Goal: Transaction & Acquisition: Purchase product/service

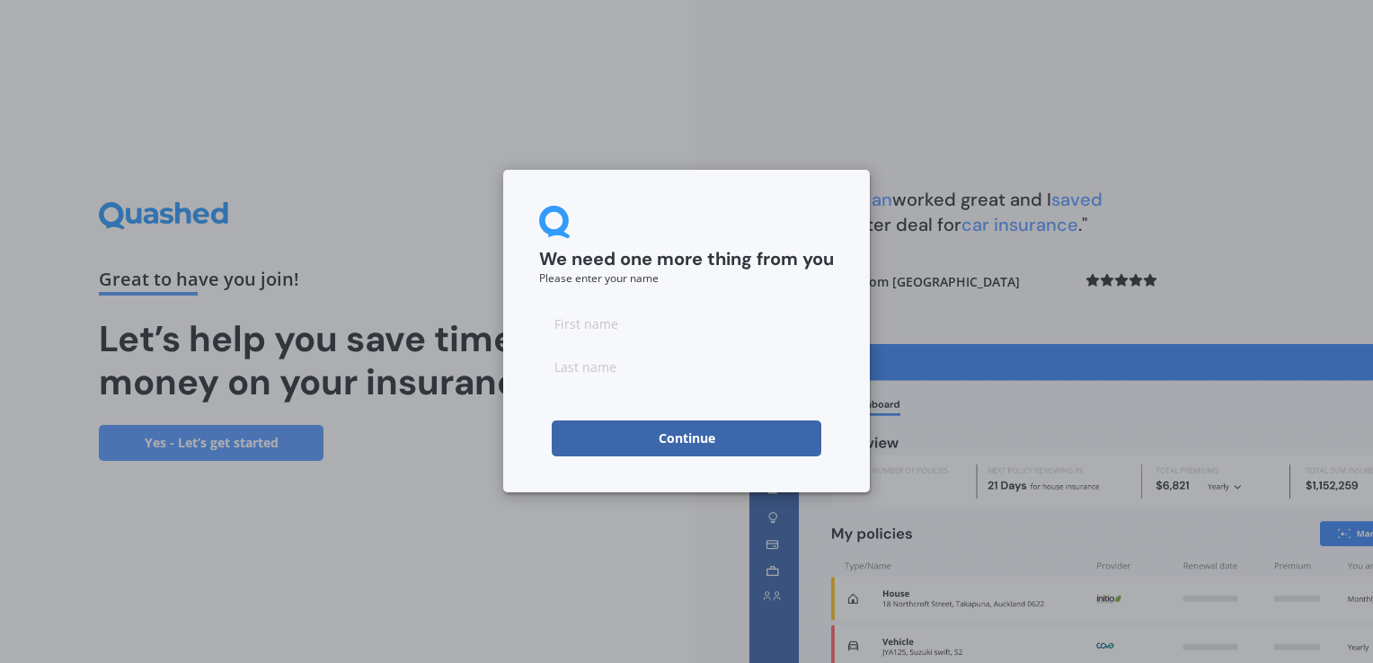
click at [643, 323] on input at bounding box center [686, 323] width 295 height 36
type input "Eve"
type input "[PERSON_NAME]"
click at [654, 434] on button "Continue" at bounding box center [686, 438] width 269 height 36
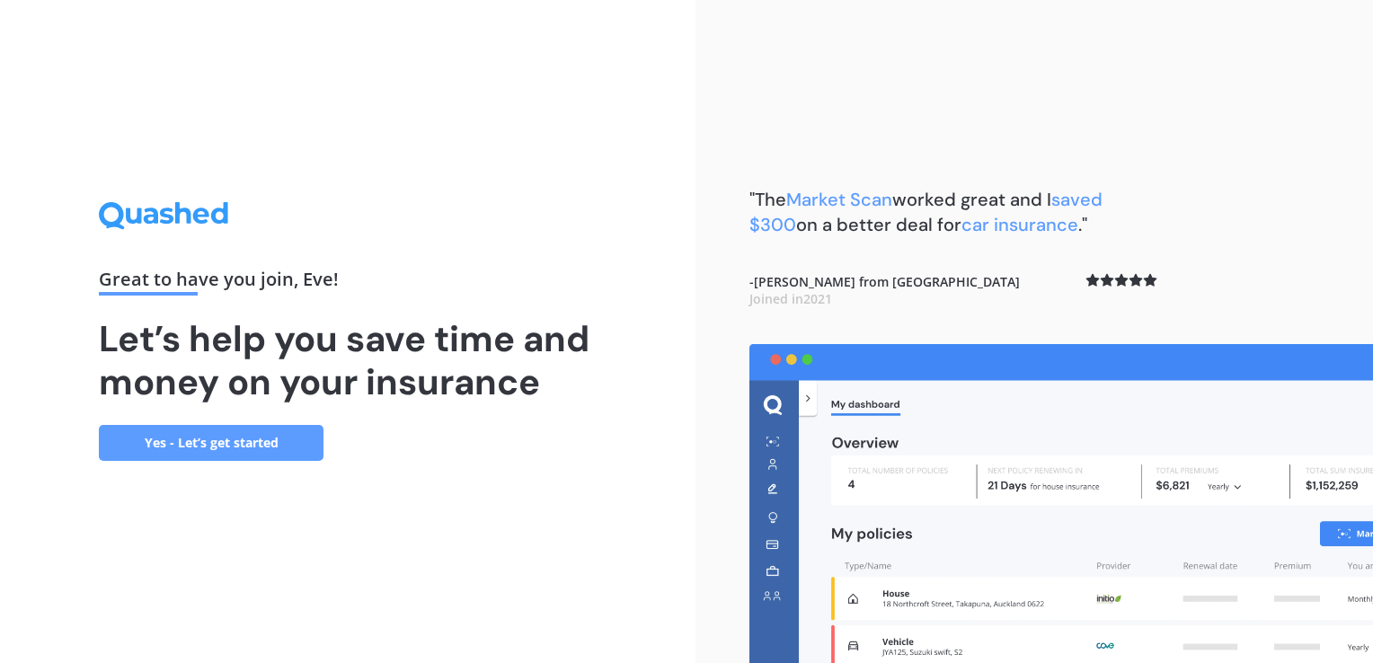
click at [200, 435] on link "Yes - Let’s get started" at bounding box center [211, 443] width 225 height 36
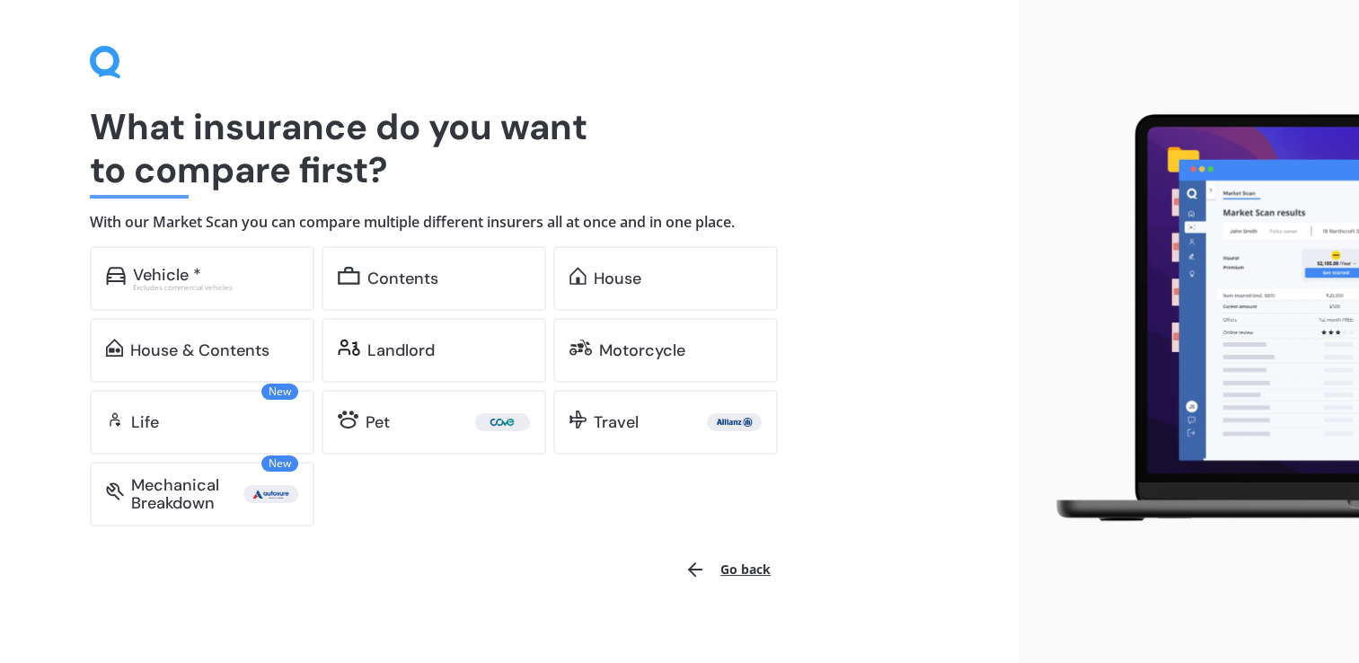
scroll to position [61, 0]
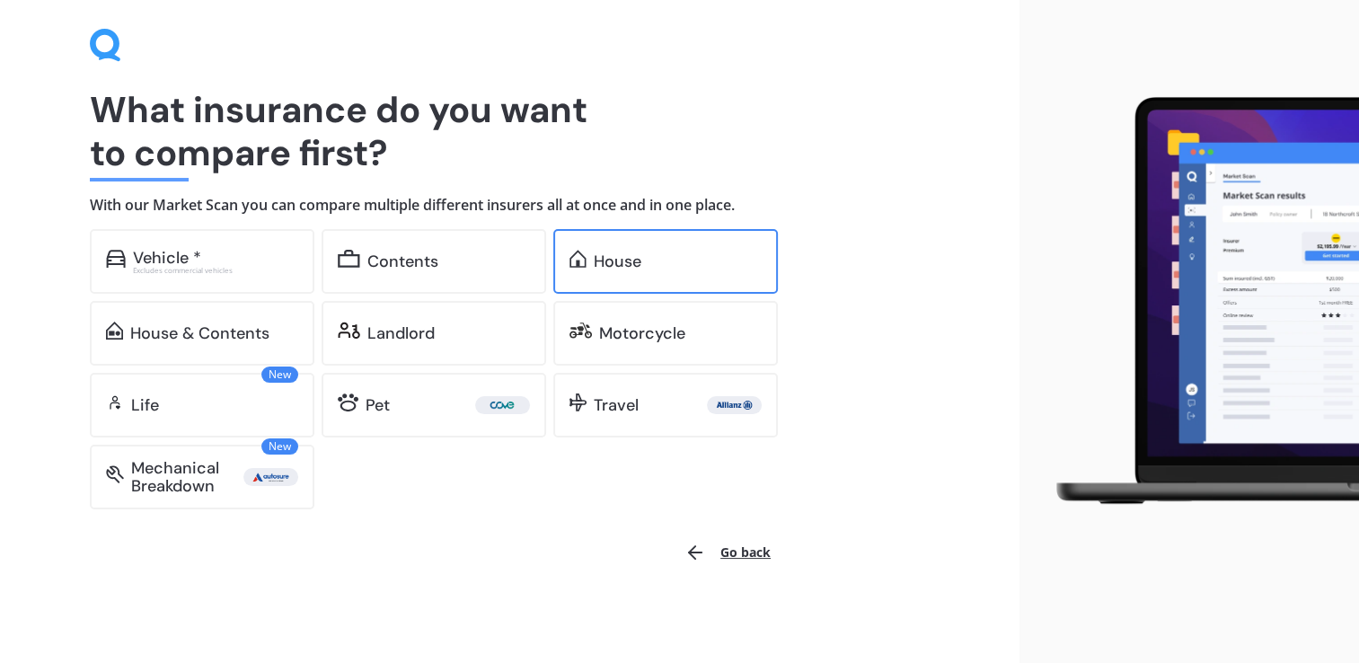
click at [654, 262] on div "House" at bounding box center [678, 261] width 168 height 18
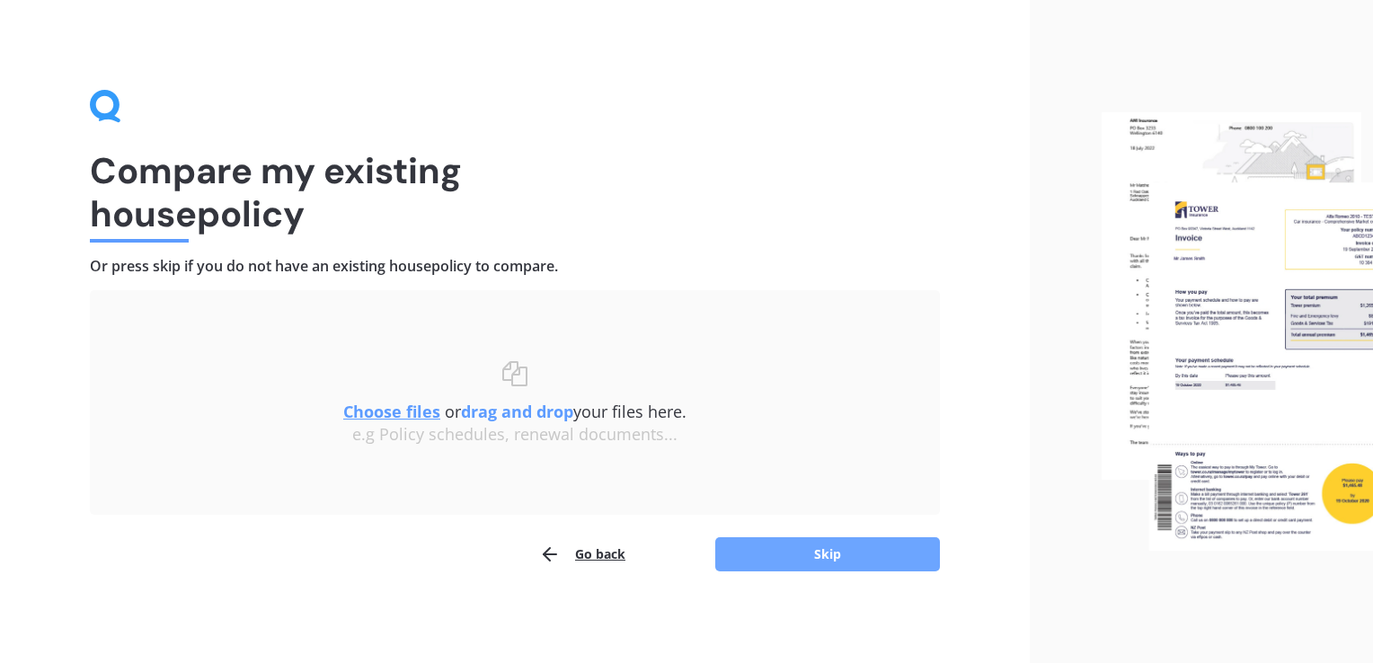
click at [816, 558] on button "Skip" at bounding box center [827, 554] width 225 height 34
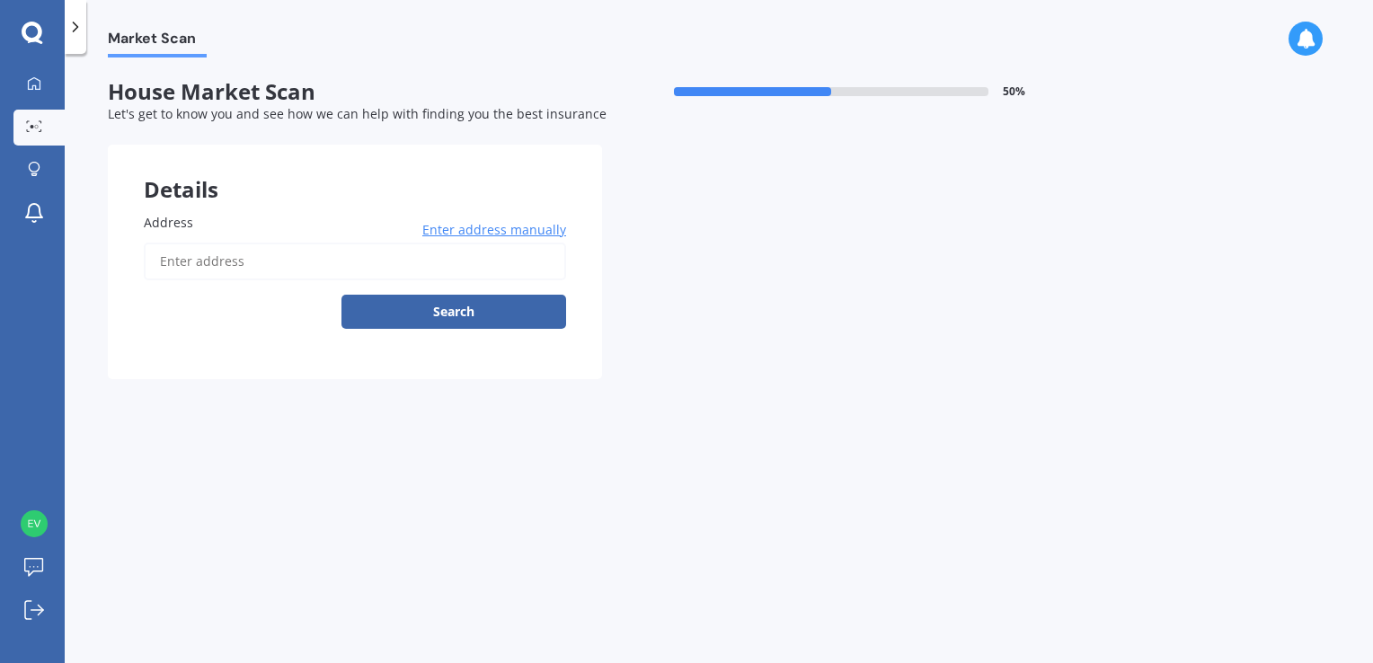
click at [329, 252] on input "Address" at bounding box center [355, 262] width 422 height 38
type input "20 Johnson Street, Tuakau 2121"
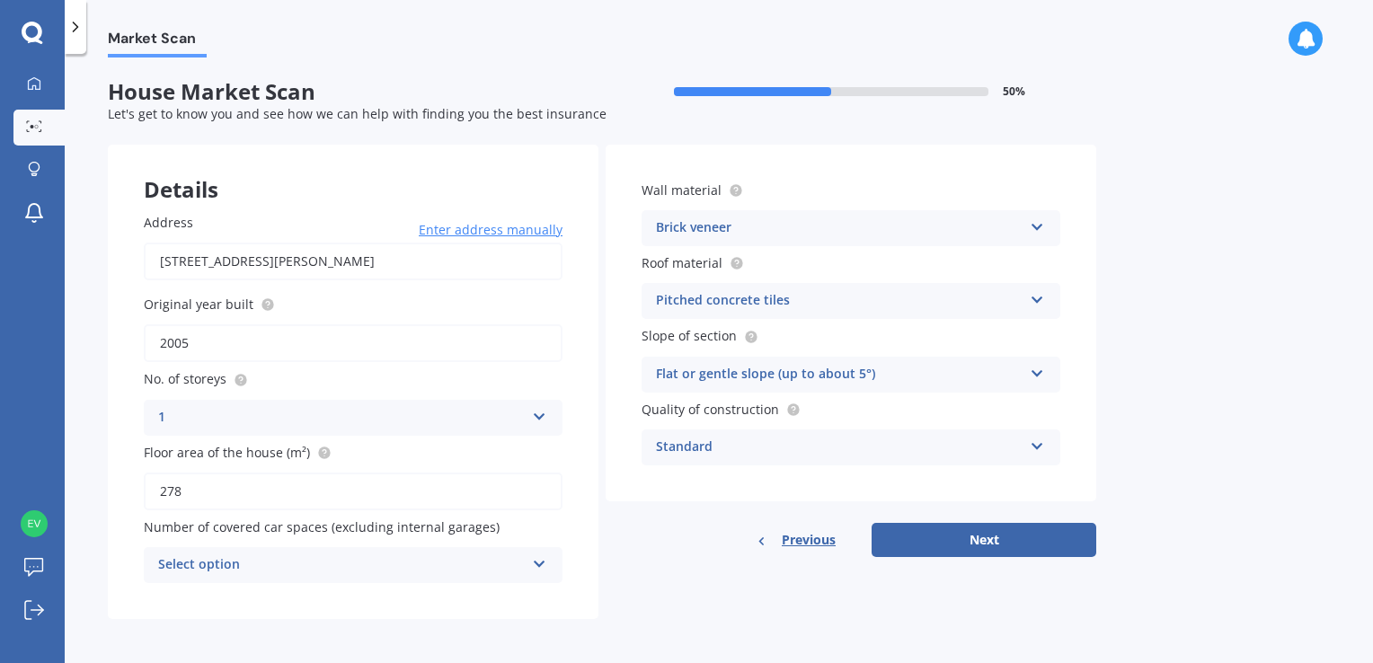
click at [313, 340] on input "2005" at bounding box center [353, 343] width 419 height 38
type input "2008"
drag, startPoint x: 192, startPoint y: 486, endPoint x: 169, endPoint y: 490, distance: 23.6
click at [169, 490] on input "278" at bounding box center [353, 492] width 419 height 38
type input "283"
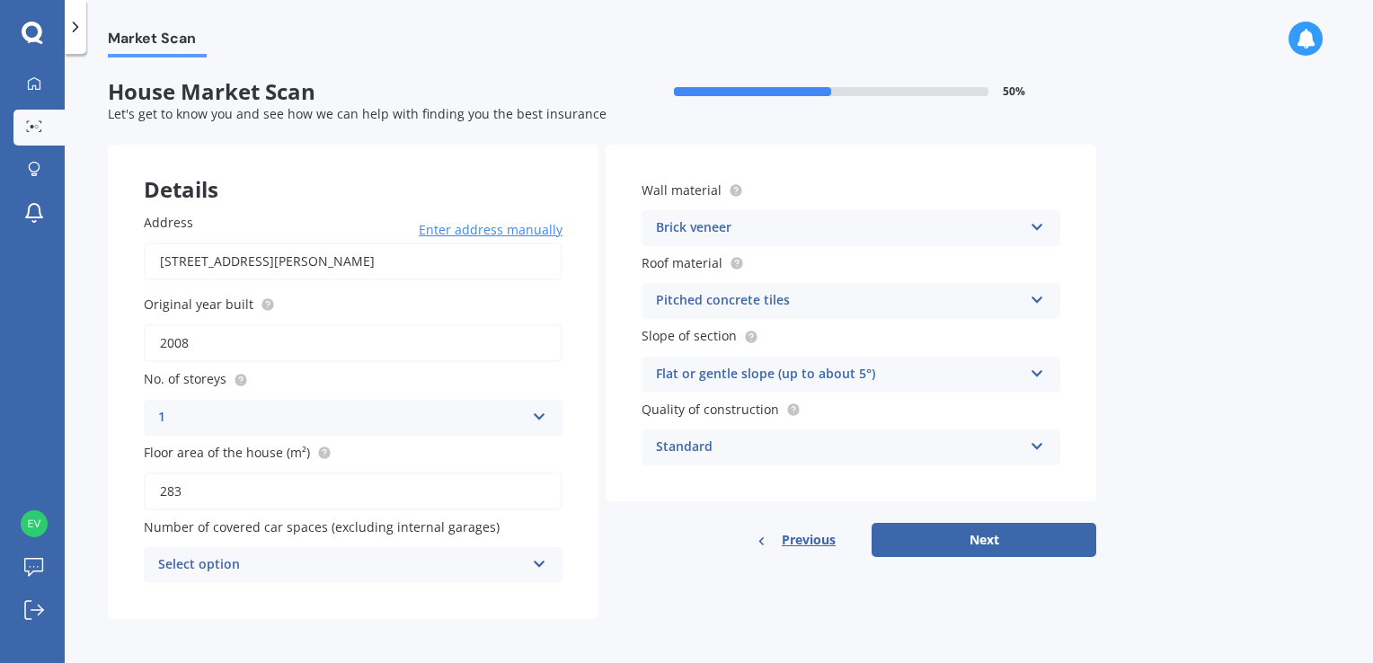
click at [735, 307] on div "Pitched concrete tiles" at bounding box center [839, 301] width 367 height 22
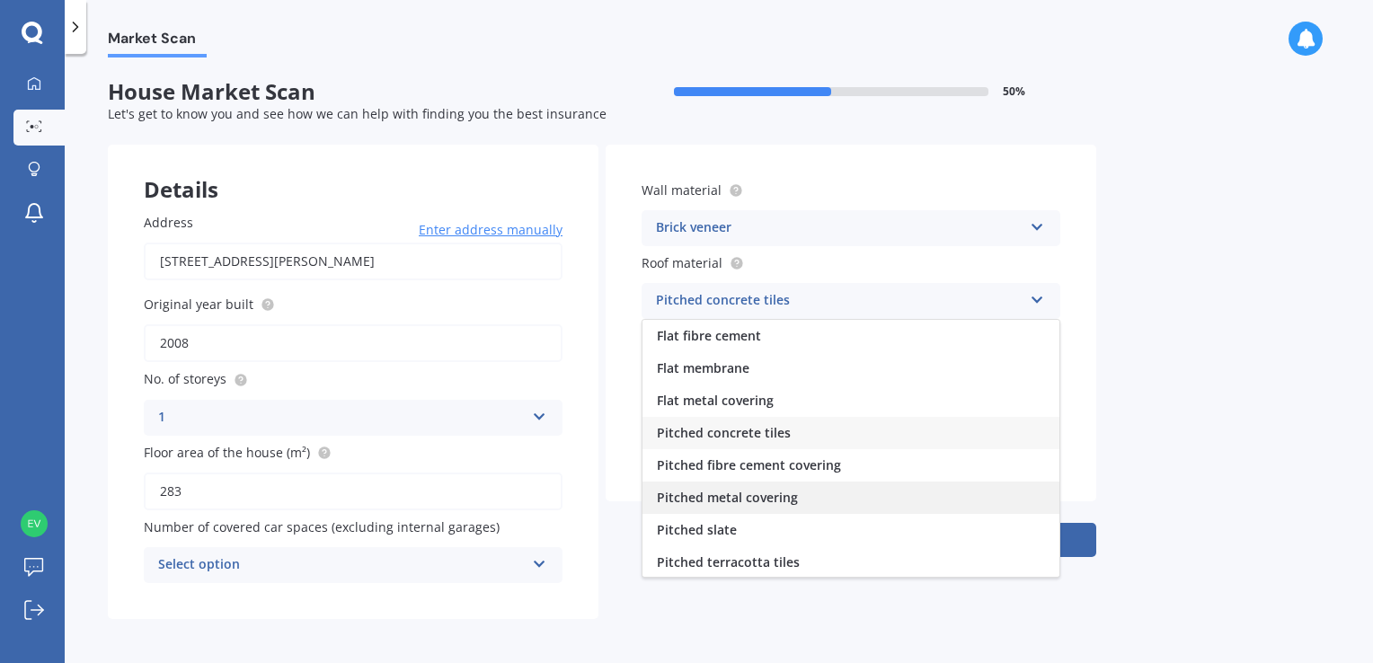
click at [810, 496] on div "Pitched metal covering" at bounding box center [850, 497] width 417 height 32
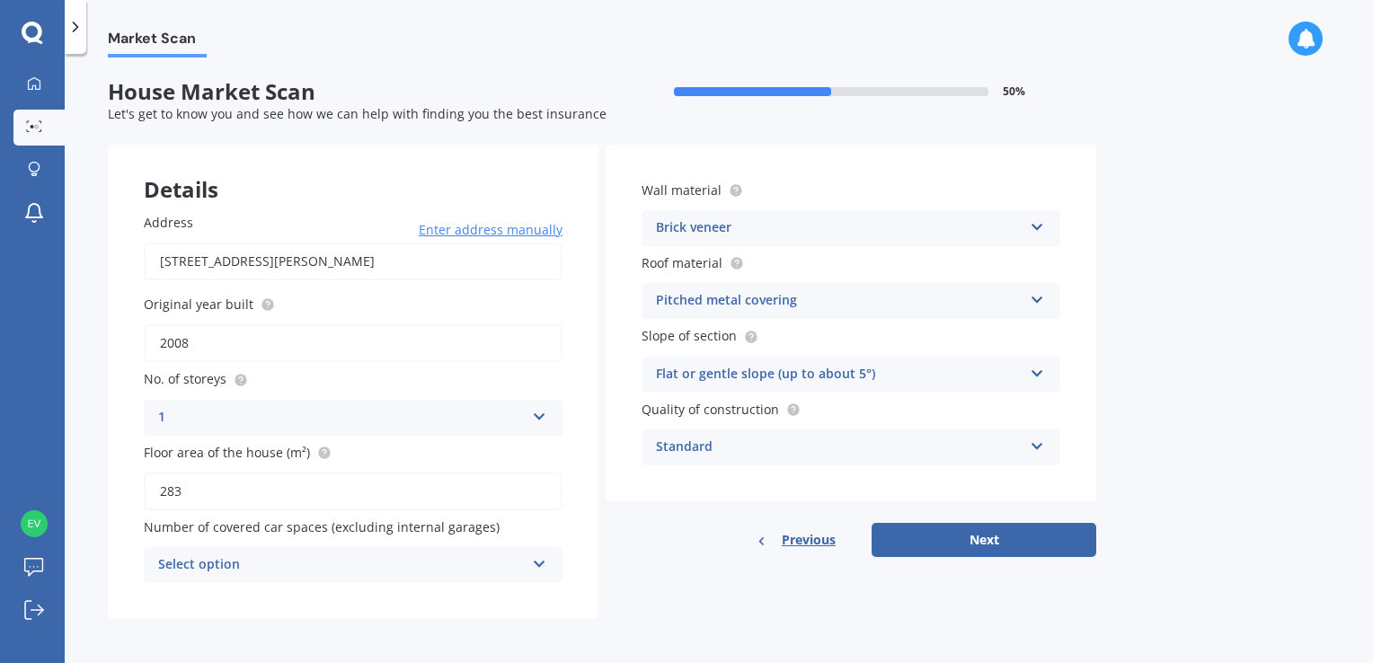
click at [758, 378] on div "Flat or gentle slope (up to about 5°)" at bounding box center [839, 375] width 367 height 22
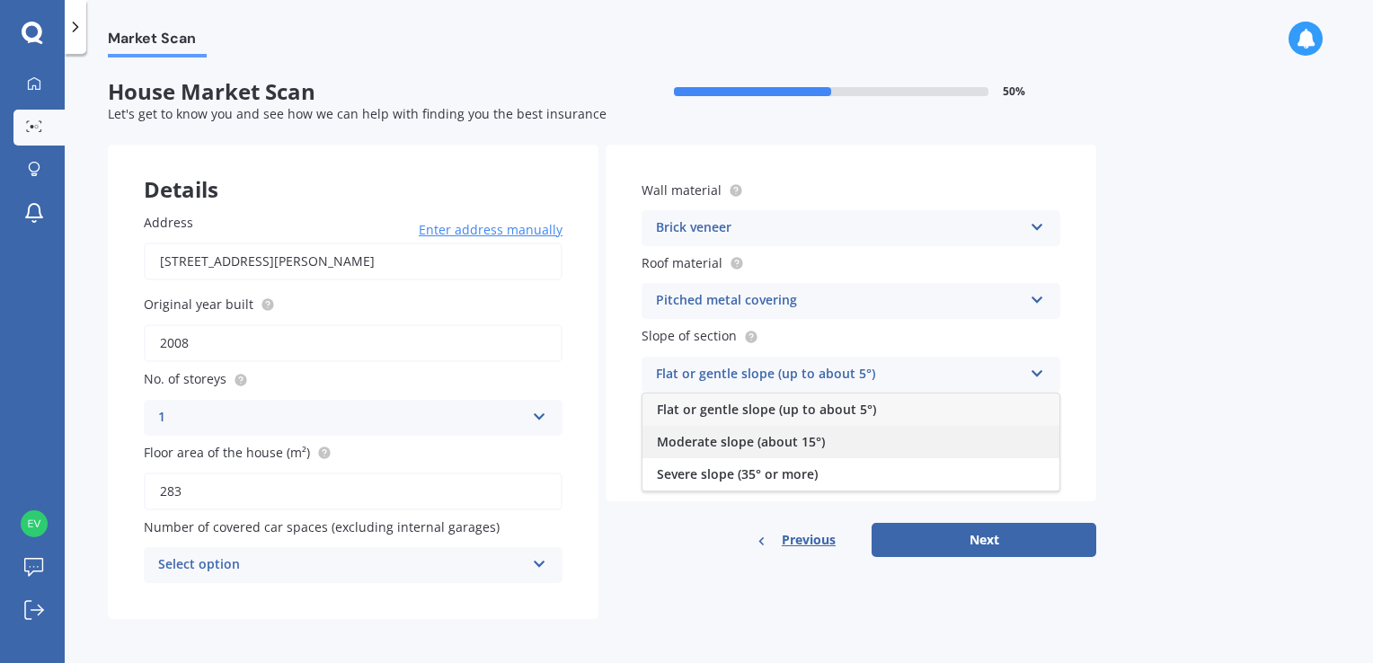
scroll to position [1, 0]
click at [790, 439] on span "Moderate slope (about 15°)" at bounding box center [741, 440] width 168 height 17
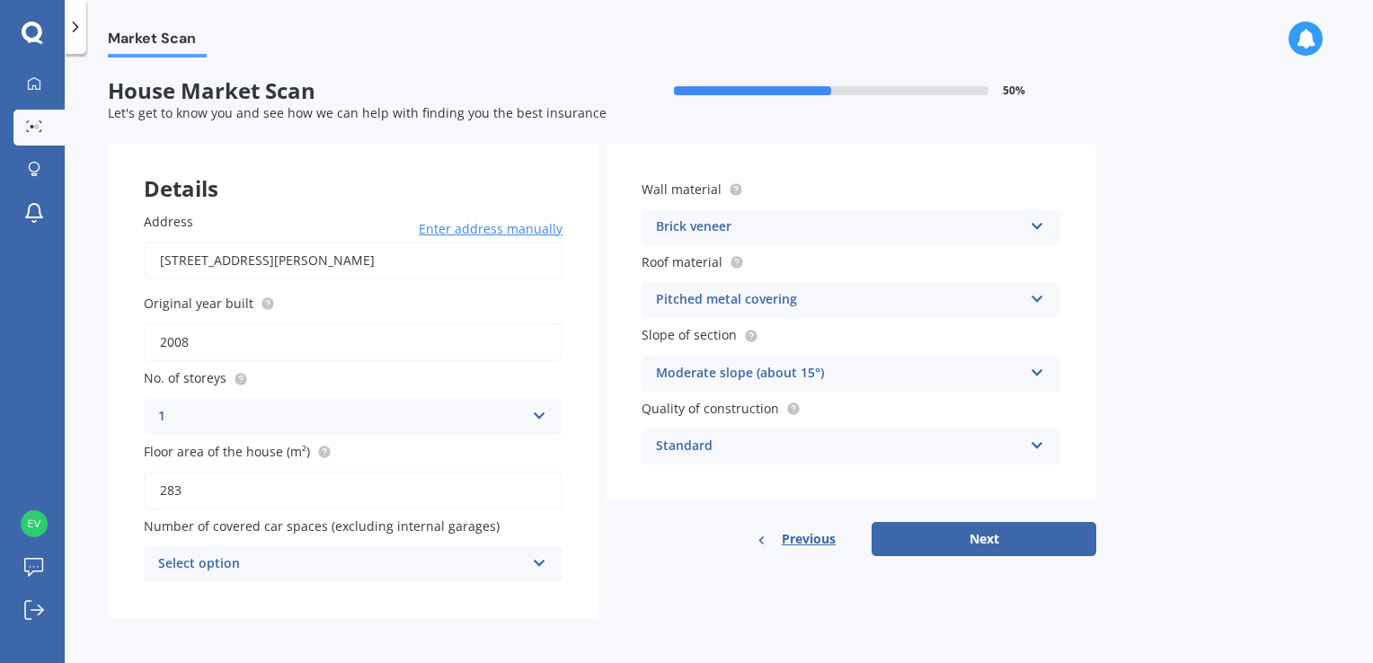
click at [751, 446] on div "Standard" at bounding box center [839, 447] width 367 height 22
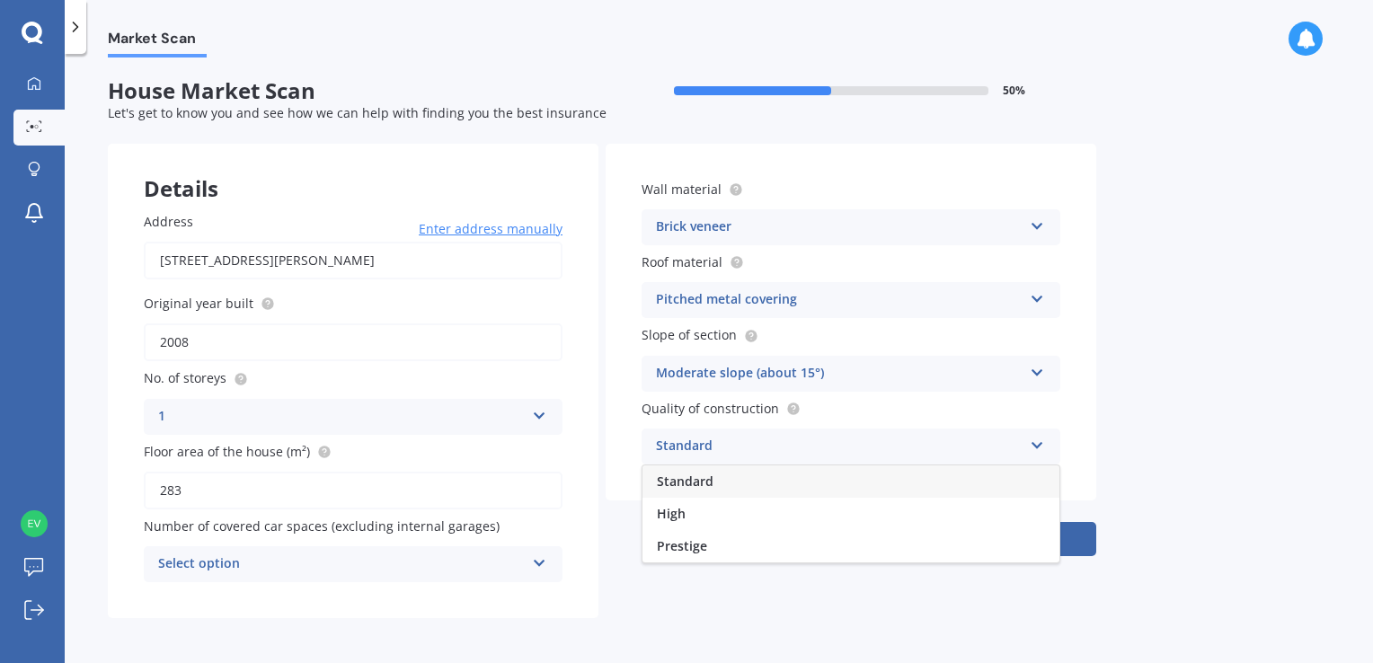
click at [755, 468] on div "Standard" at bounding box center [850, 481] width 417 height 32
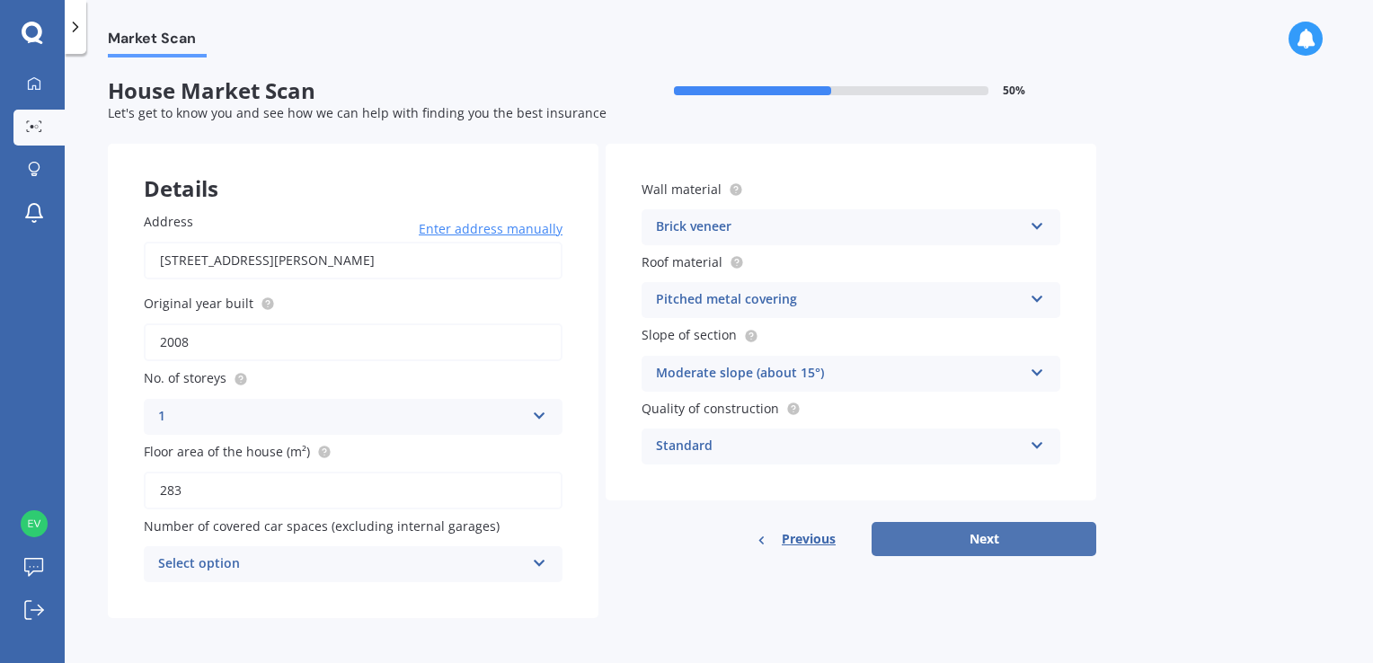
click at [948, 536] on button "Next" at bounding box center [983, 539] width 225 height 34
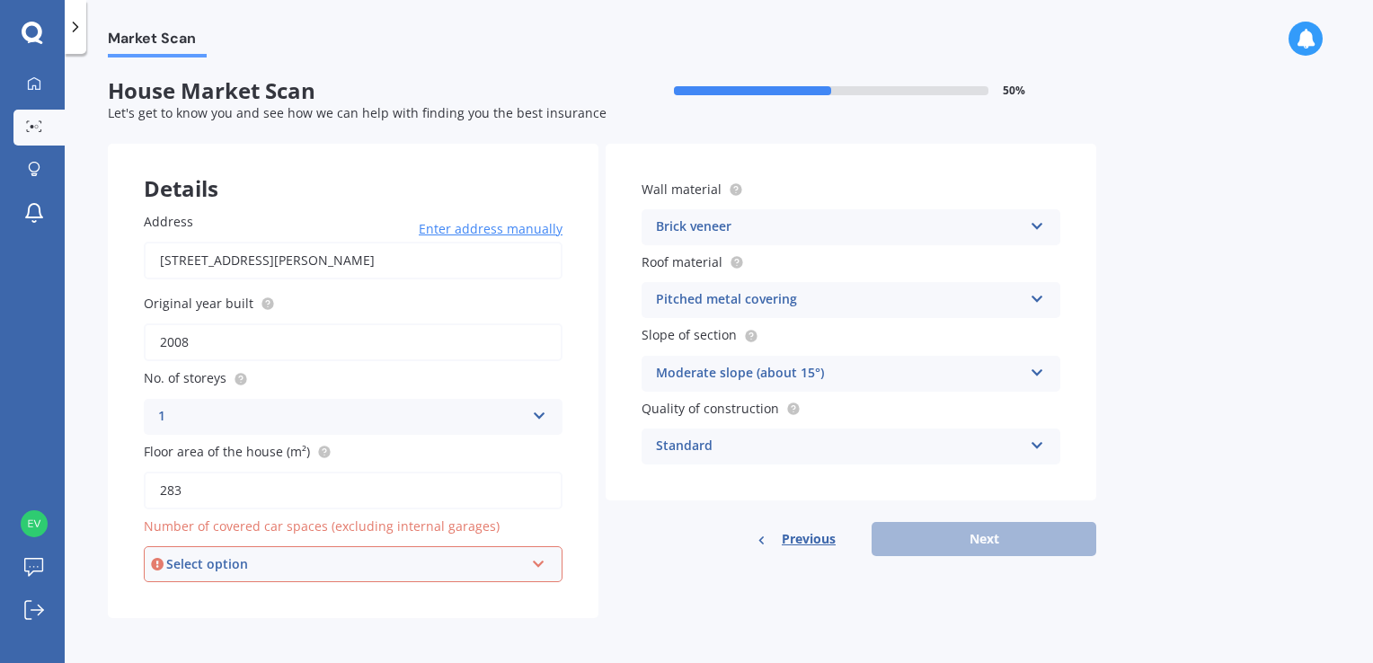
click at [270, 572] on div "Select option" at bounding box center [345, 564] width 358 height 20
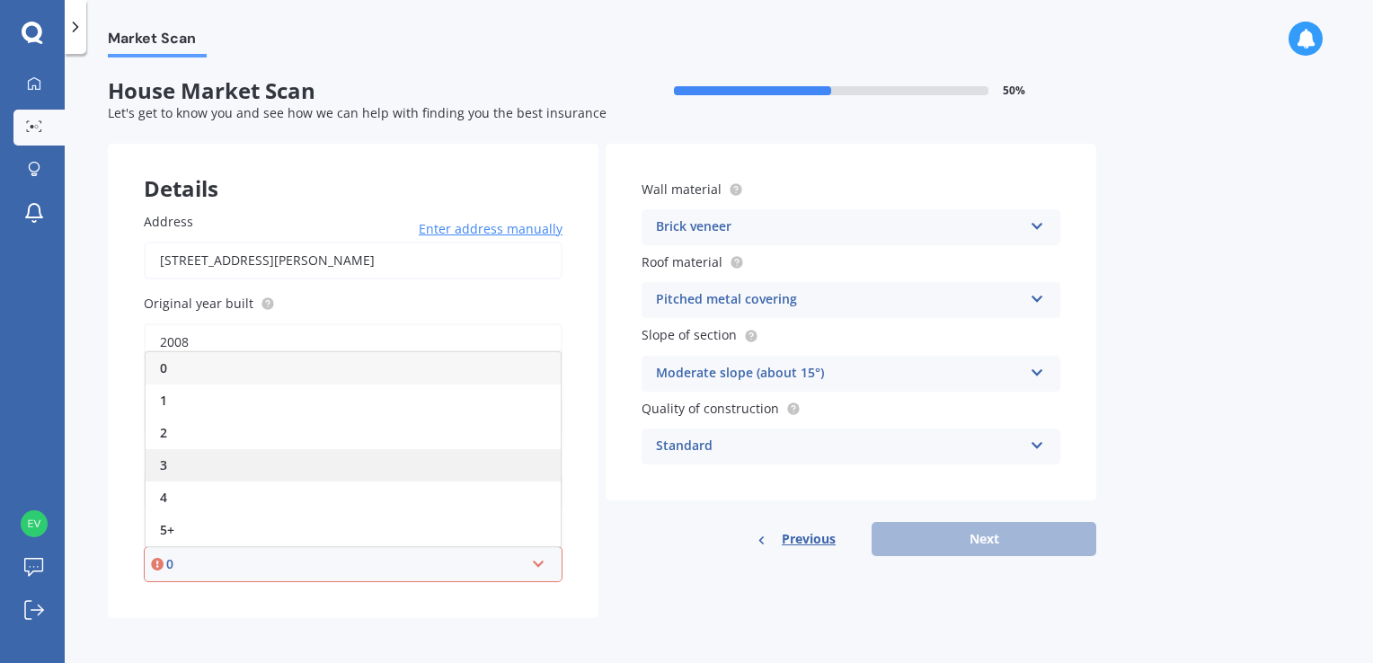
click at [234, 470] on div "3" at bounding box center [353, 465] width 415 height 32
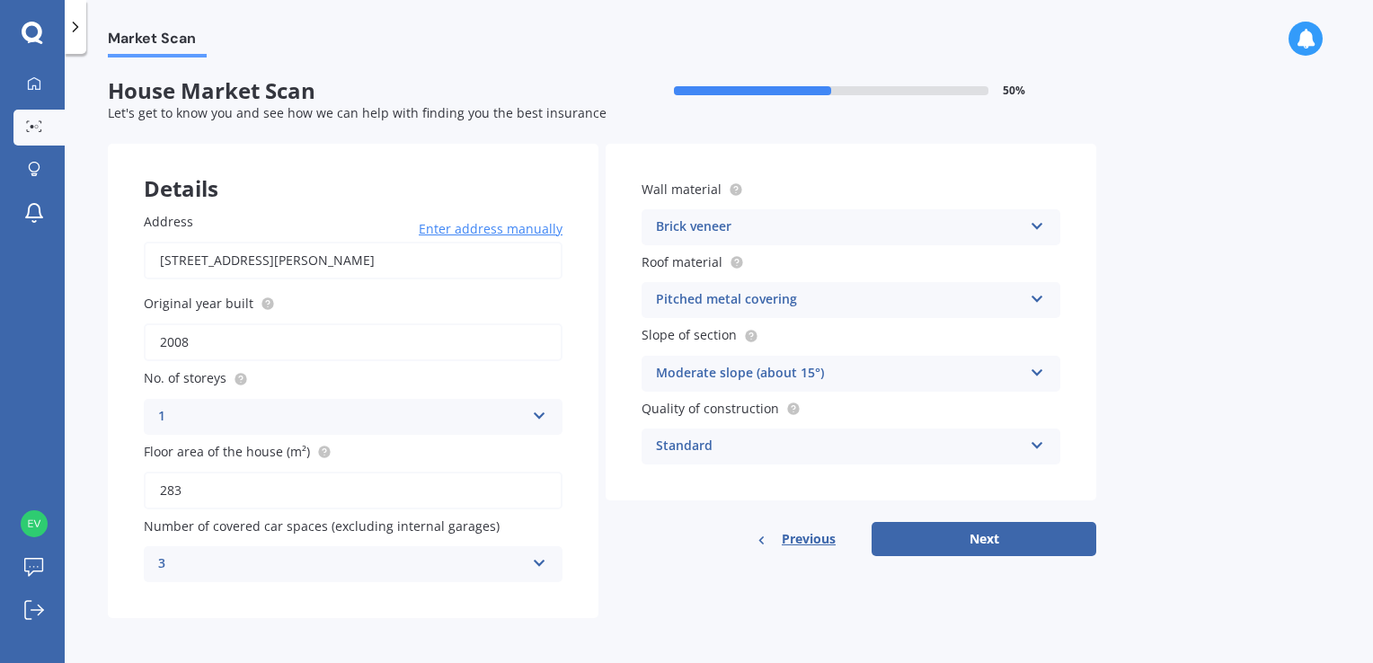
click at [375, 553] on div "3" at bounding box center [341, 564] width 367 height 22
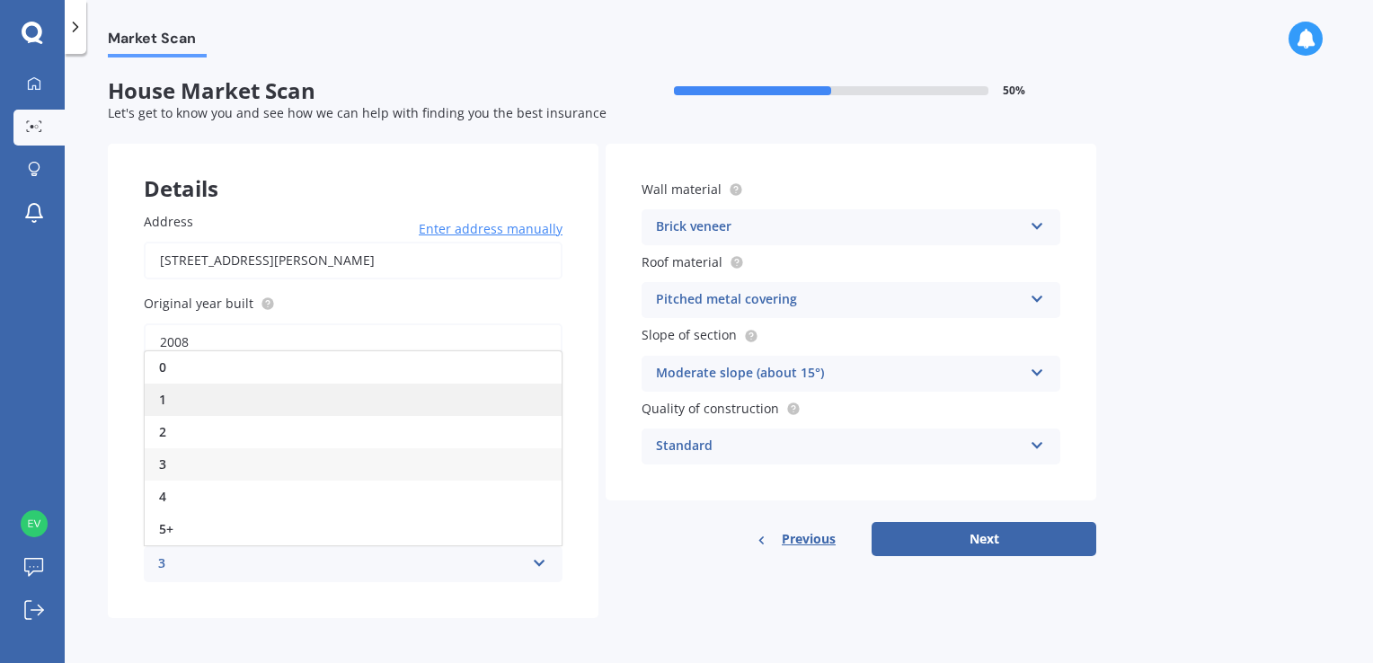
click at [194, 396] on div "1" at bounding box center [353, 400] width 417 height 32
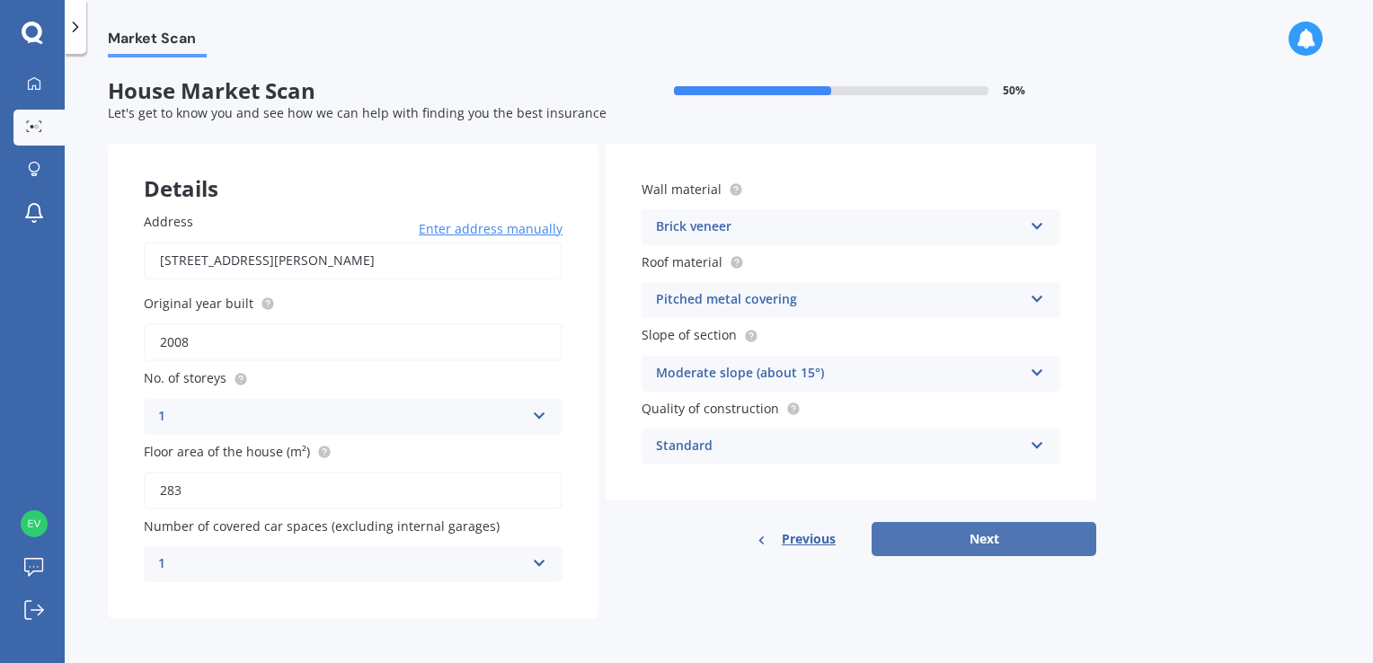
click at [902, 547] on button "Next" at bounding box center [983, 539] width 225 height 34
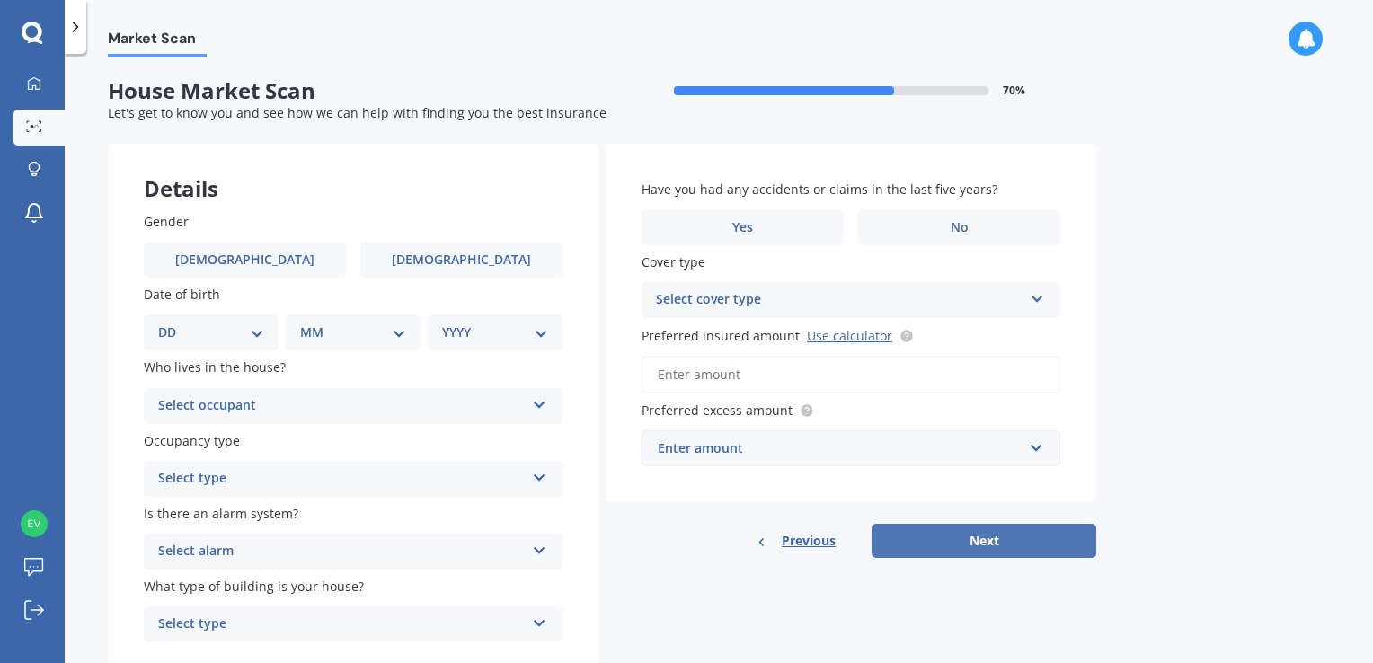
scroll to position [0, 0]
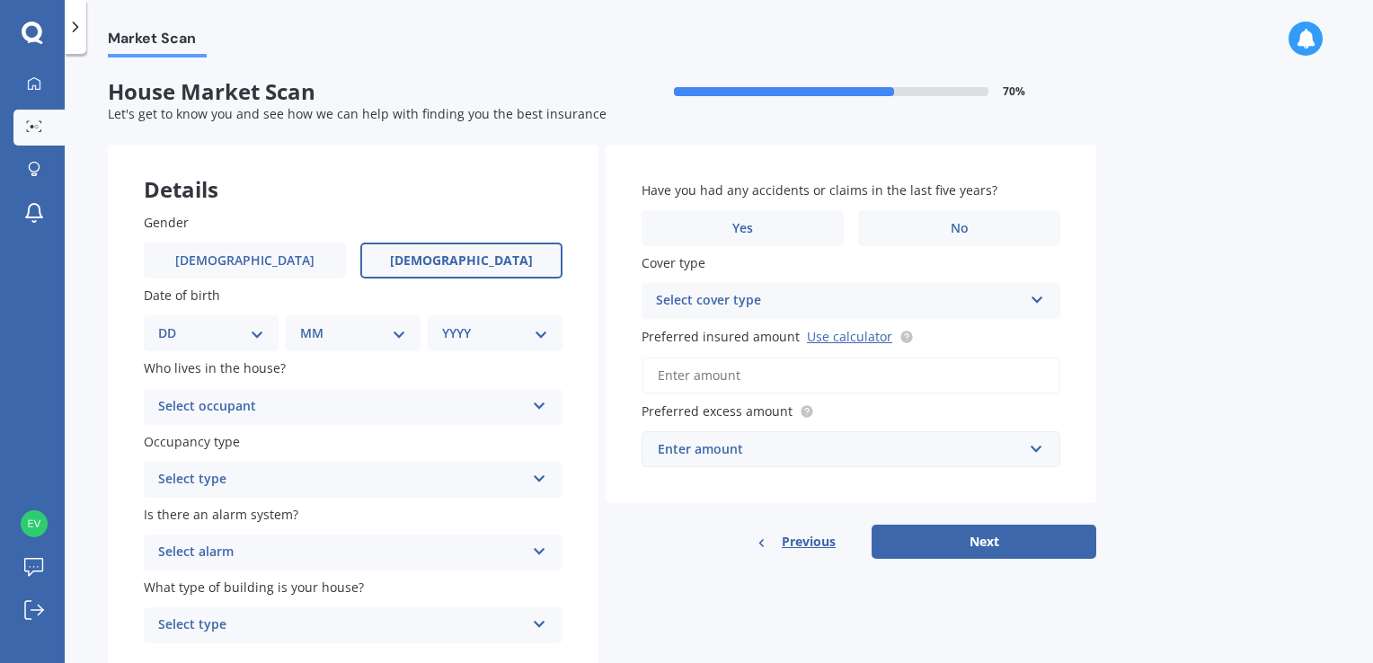
click at [424, 262] on label "Female" at bounding box center [461, 261] width 202 height 36
click at [0, 0] on input "Female" at bounding box center [0, 0] width 0 height 0
click at [176, 336] on select "DD 01 02 03 04 05 06 07 08 09 10 11 12 13 14 15 16 17 18 19 20 21 22 23 24 25 2…" at bounding box center [211, 333] width 106 height 20
select select "06"
click at [172, 323] on select "DD 01 02 03 04 05 06 07 08 09 10 11 12 13 14 15 16 17 18 19 20 21 22 23 24 25 2…" at bounding box center [211, 333] width 106 height 20
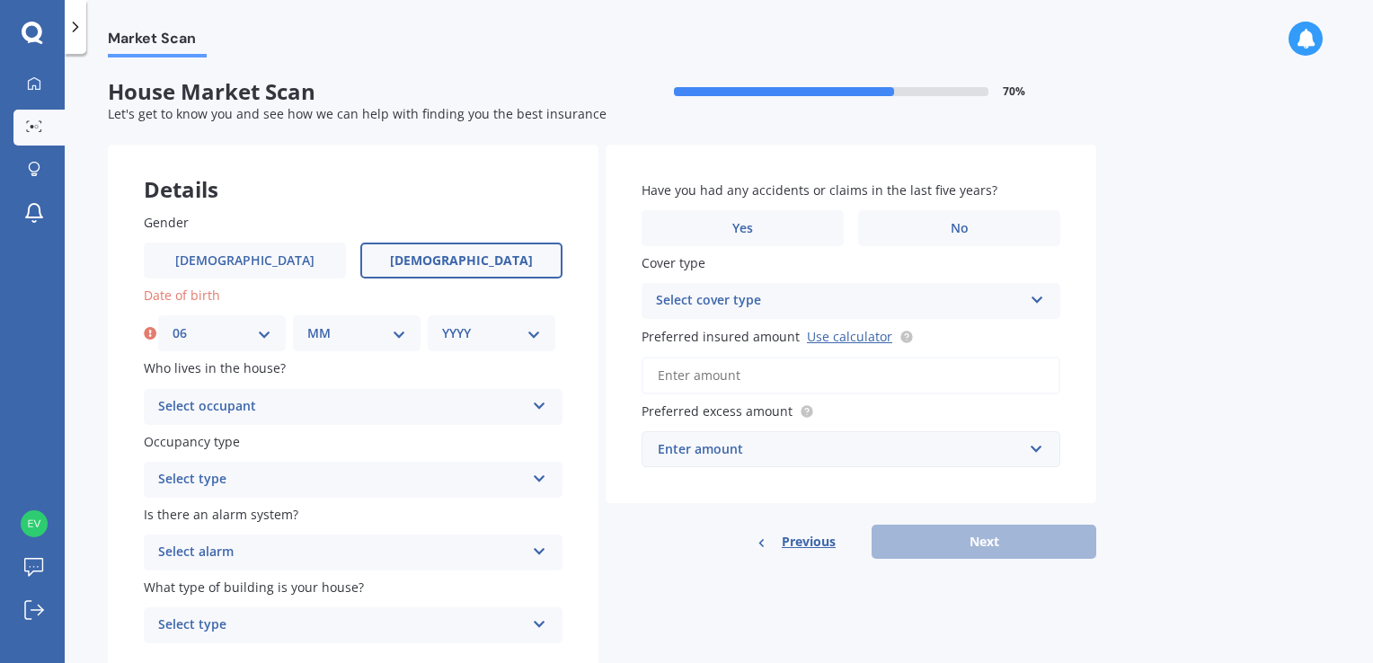
click at [391, 323] on select "MM 01 02 03 04 05 06 07 08 09 10 11 12" at bounding box center [356, 333] width 99 height 20
select select "08"
click at [307, 323] on select "MM 01 02 03 04 05 06 07 08 09 10 11 12" at bounding box center [356, 333] width 99 height 20
click at [455, 347] on div "YYYY 2009 2008 2007 2006 2005 2004 2003 2002 2001 2000 1999 1998 1997 1996 1995…" at bounding box center [492, 333] width 128 height 36
drag, startPoint x: 473, startPoint y: 331, endPoint x: 500, endPoint y: 340, distance: 29.3
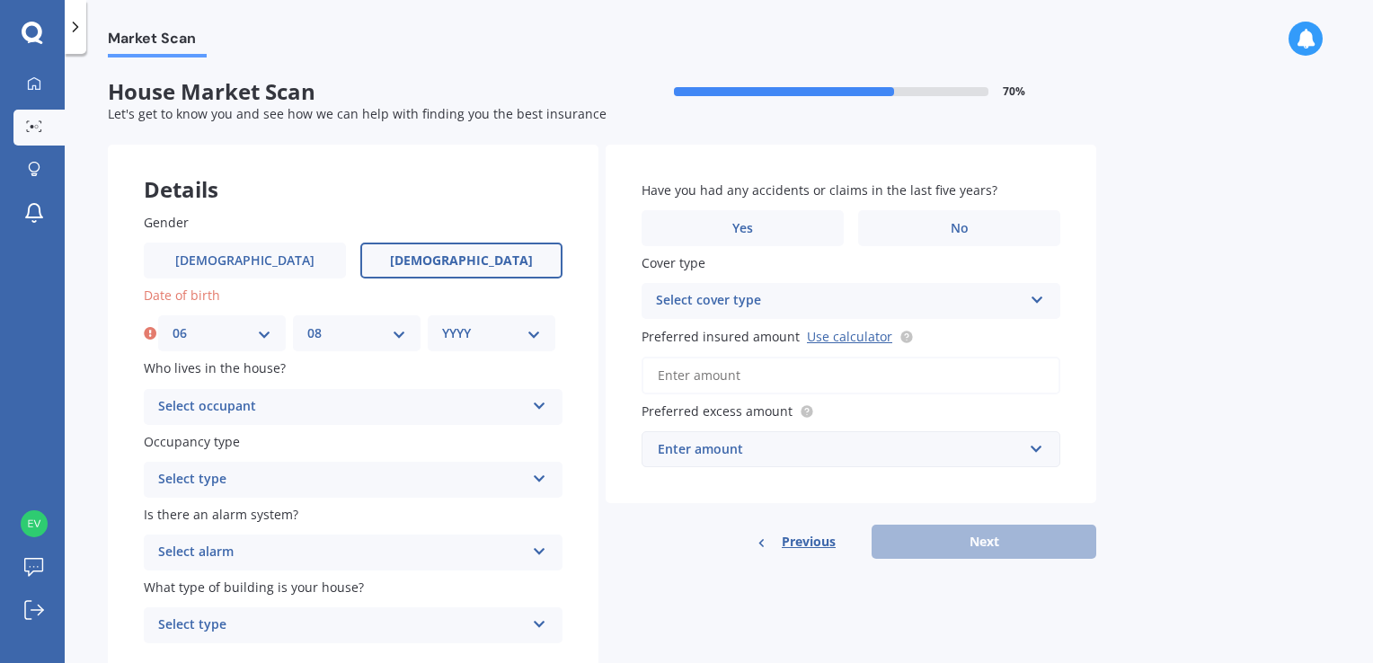
click at [473, 331] on select "YYYY 2009 2008 2007 2006 2005 2004 2003 2002 2001 2000 1999 1998 1997 1996 1995…" at bounding box center [491, 333] width 99 height 20
select select "1988"
click at [442, 323] on select "YYYY 2009 2008 2007 2006 2005 2004 2003 2002 2001 2000 1999 1998 1997 1996 1995…" at bounding box center [491, 333] width 99 height 20
click at [260, 401] on div "Select occupant" at bounding box center [341, 407] width 367 height 22
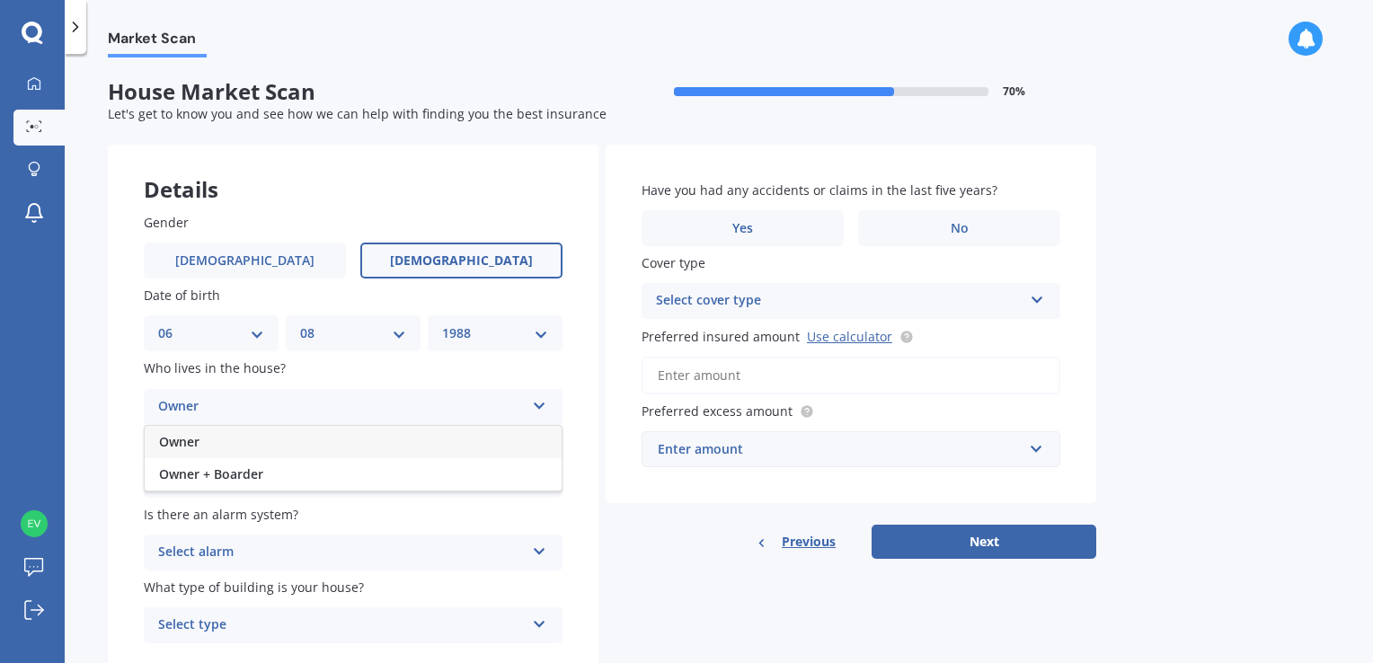
click at [242, 448] on div "Owner" at bounding box center [353, 442] width 417 height 32
click at [230, 474] on div "Select type" at bounding box center [341, 480] width 367 height 22
click at [214, 519] on span "Permanent" at bounding box center [193, 514] width 68 height 17
click at [230, 562] on div "Select alarm" at bounding box center [341, 553] width 367 height 22
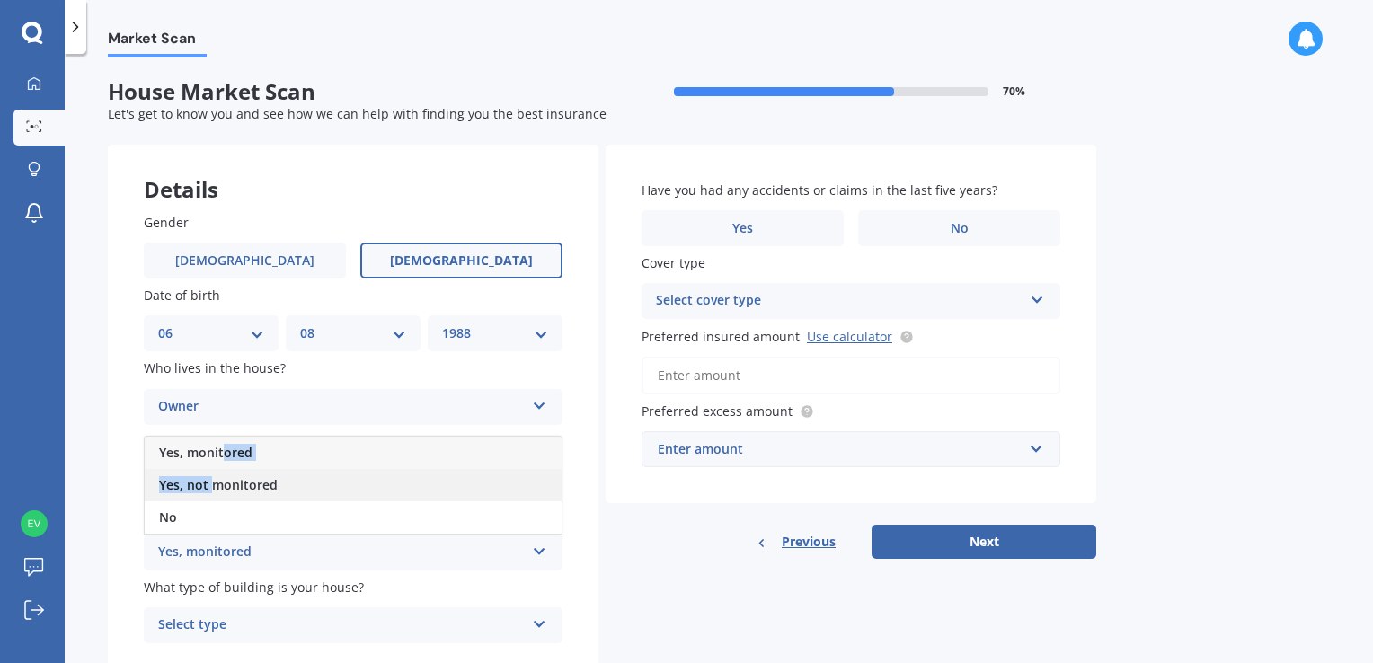
drag, startPoint x: 221, startPoint y: 458, endPoint x: 215, endPoint y: 482, distance: 25.1
click at [215, 482] on div "Yes, monitored Yes, not monitored No" at bounding box center [353, 485] width 419 height 99
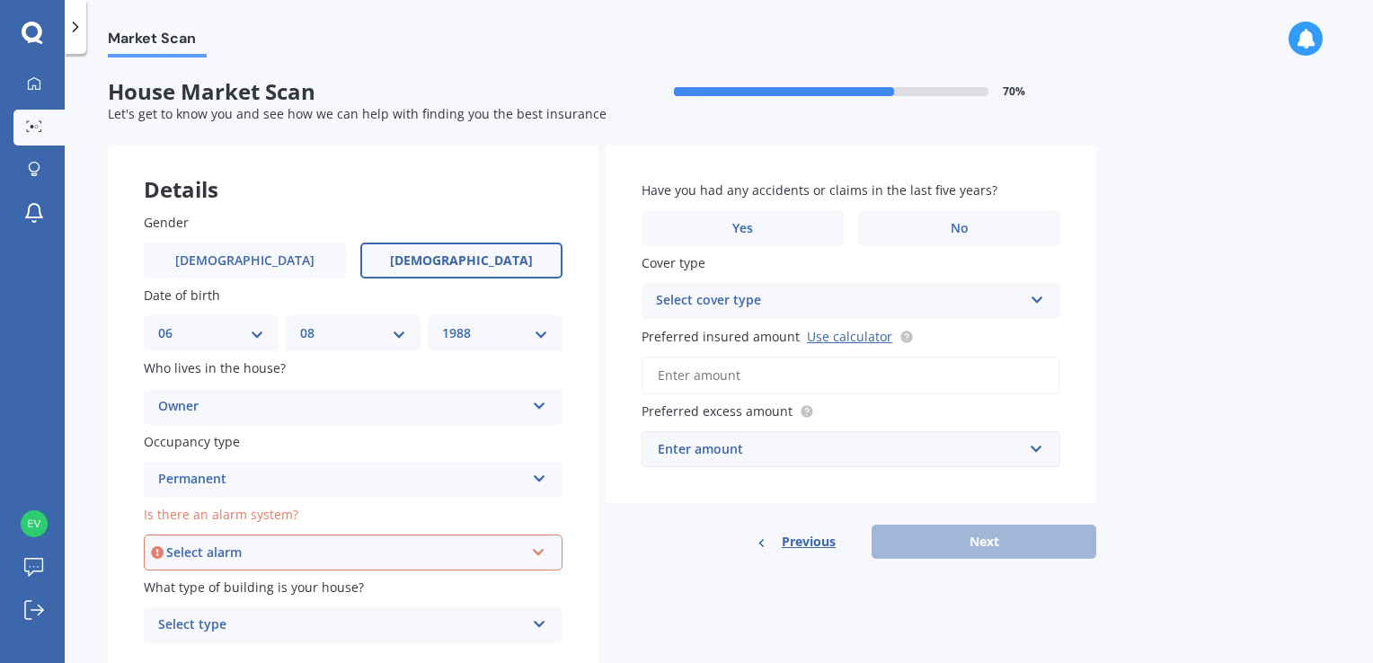
click at [215, 482] on div "Permanent" at bounding box center [341, 480] width 367 height 22
click at [263, 487] on div "Permanent" at bounding box center [341, 480] width 367 height 22
click at [227, 555] on div "Select alarm" at bounding box center [345, 553] width 358 height 20
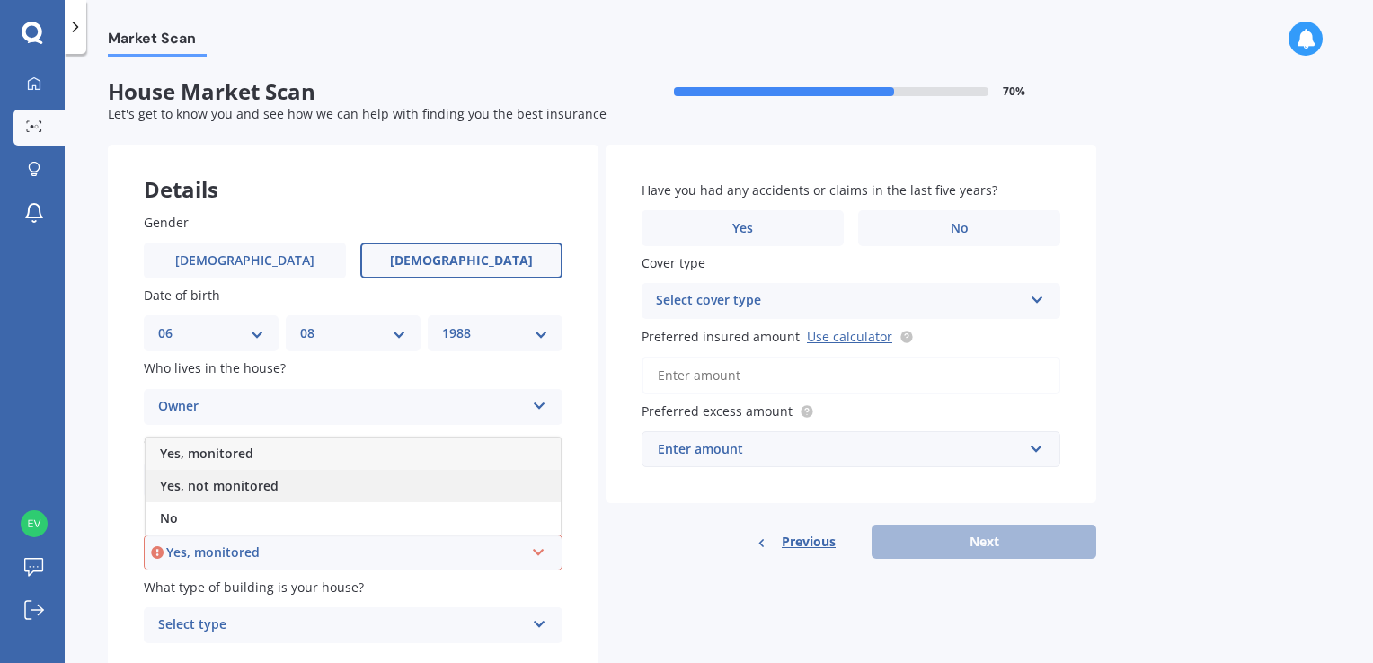
click at [245, 490] on span "Yes, not monitored" at bounding box center [219, 485] width 119 height 17
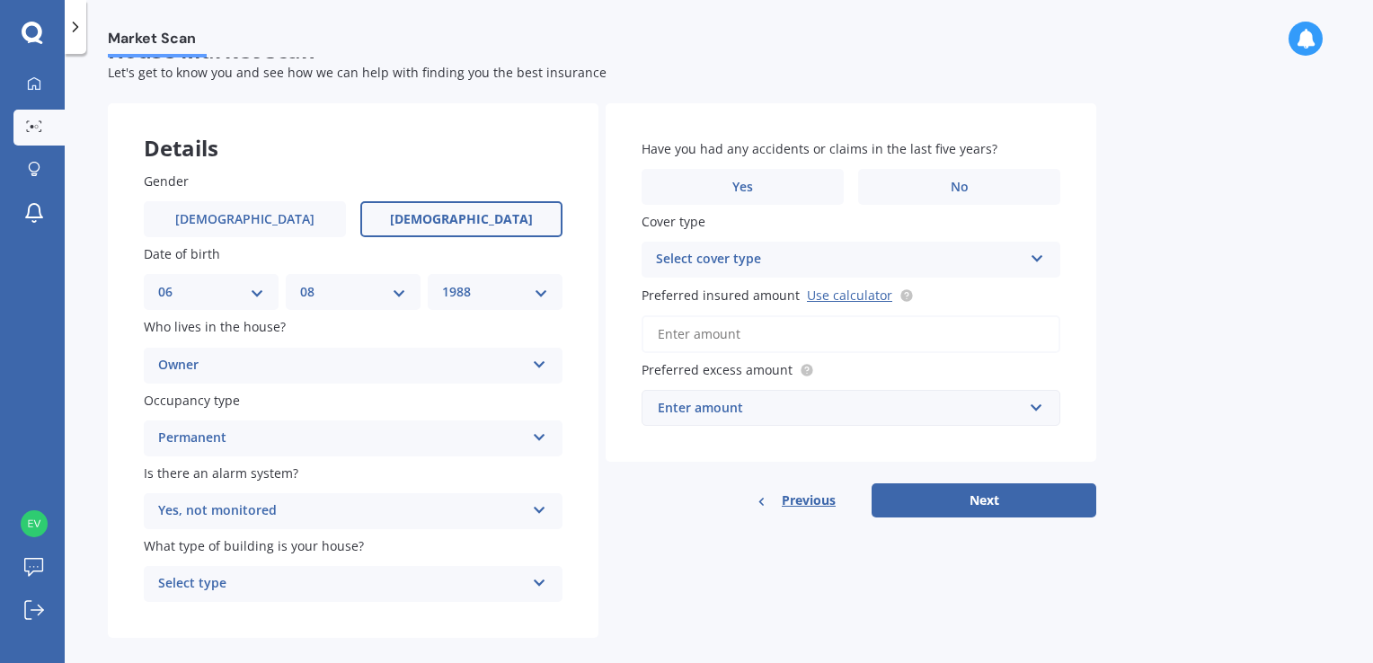
scroll to position [64, 0]
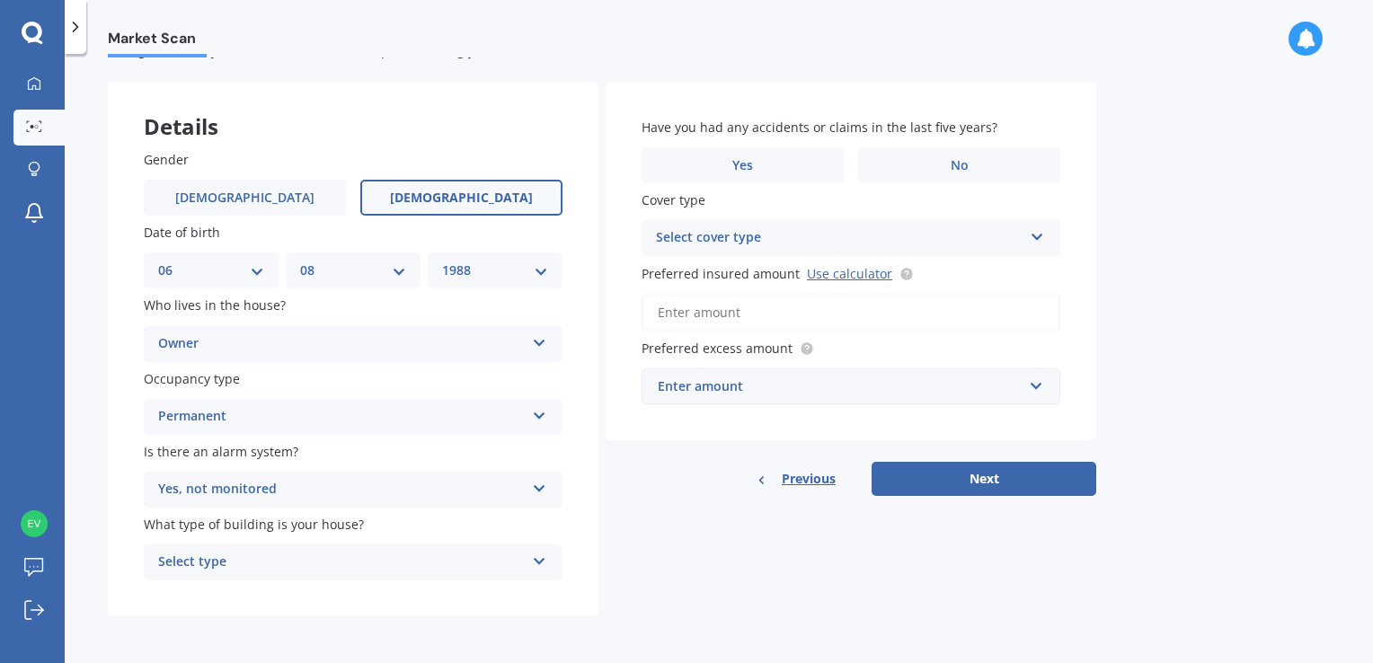
click at [307, 566] on div "Select type" at bounding box center [341, 563] width 367 height 22
click at [223, 464] on span "Freestanding" at bounding box center [199, 462] width 80 height 17
click at [923, 168] on label "No" at bounding box center [959, 165] width 202 height 36
click at [0, 0] on input "No" at bounding box center [0, 0] width 0 height 0
click at [711, 243] on div "Select cover type" at bounding box center [839, 238] width 367 height 22
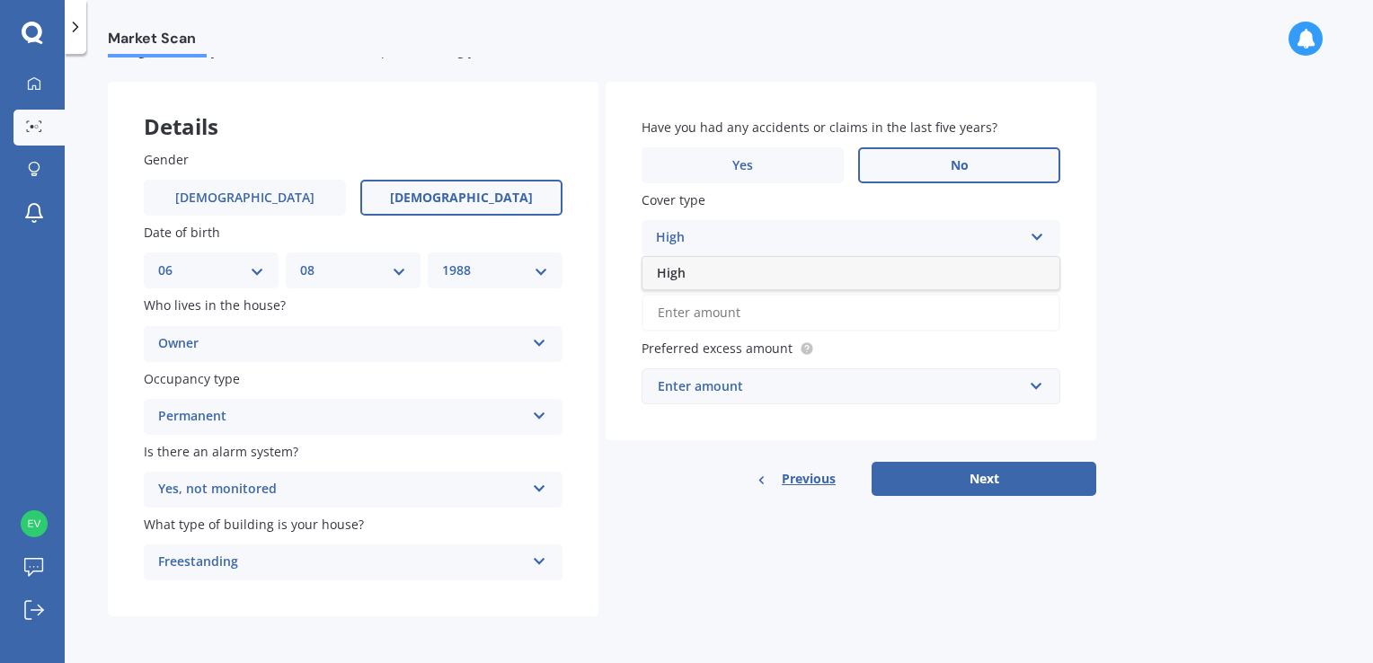
scroll to position [0, 0]
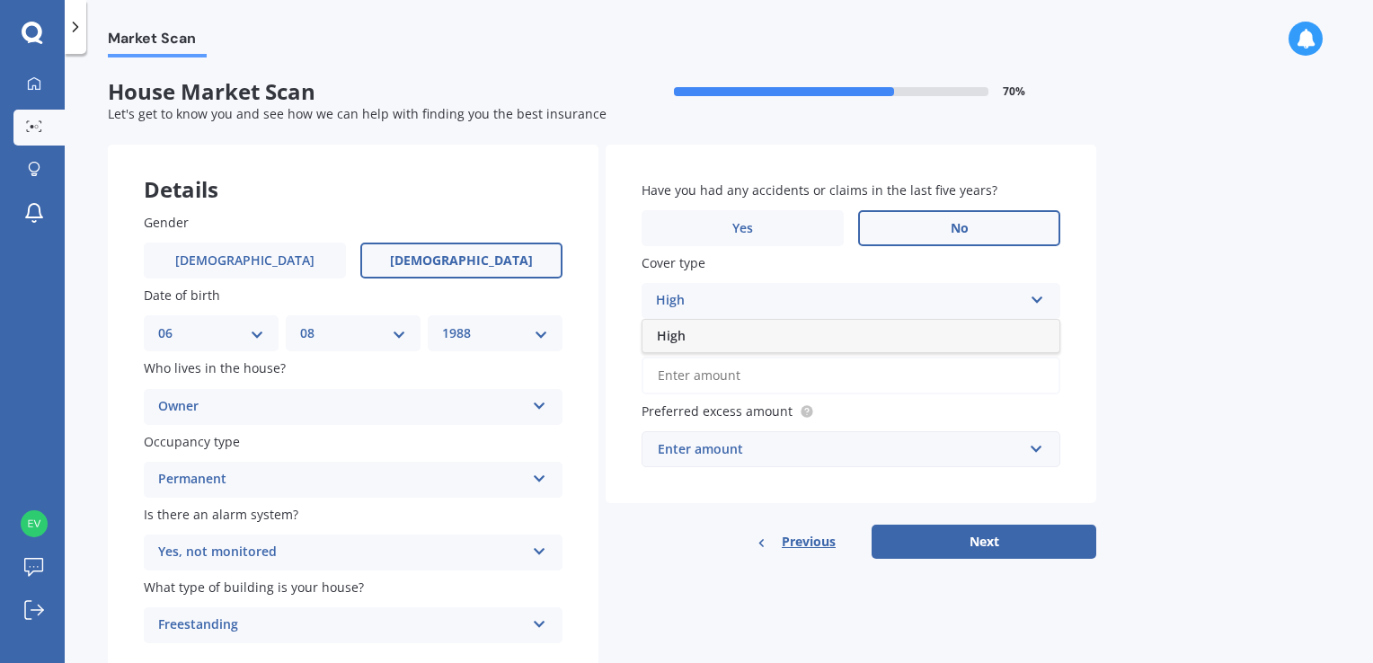
click at [708, 344] on div "High" at bounding box center [850, 336] width 417 height 32
click at [720, 448] on div "Enter amount" at bounding box center [840, 449] width 365 height 20
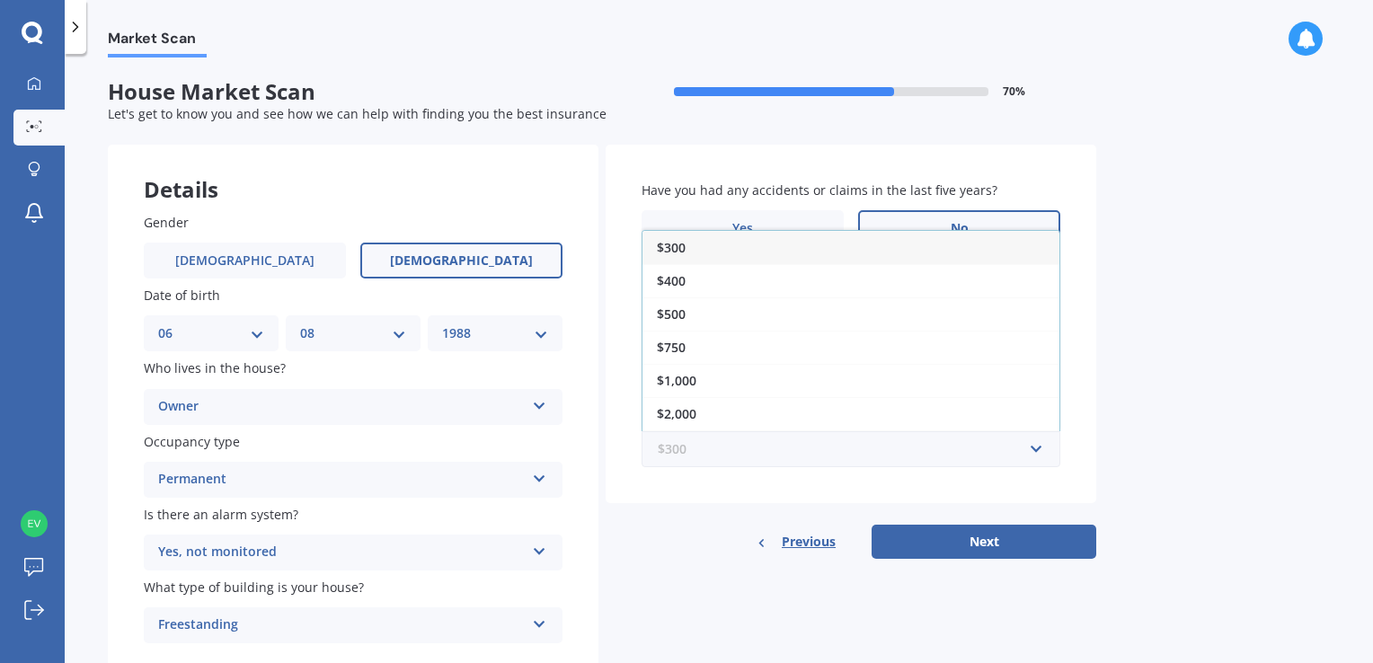
paste input "$1,350,330"
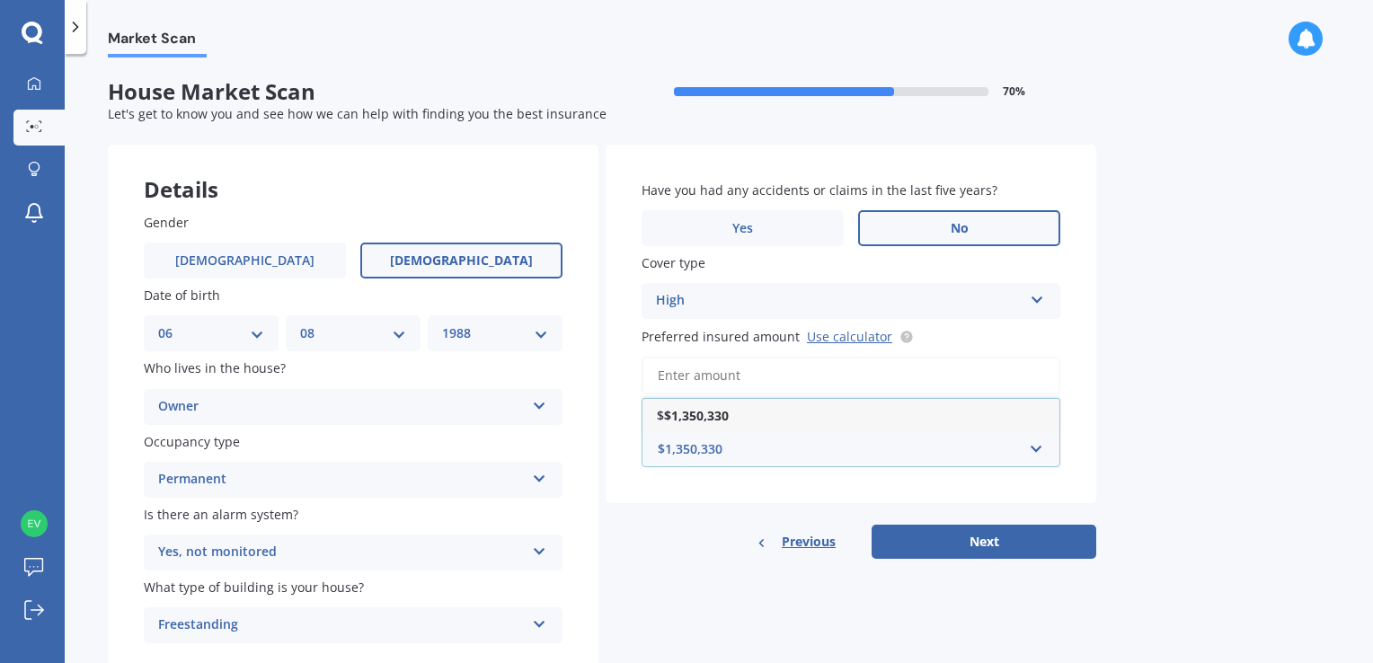
click at [725, 455] on input "$1,350,330" at bounding box center [844, 449] width 402 height 34
type input "$1,350,330"
click at [918, 546] on button "Next" at bounding box center [983, 542] width 225 height 34
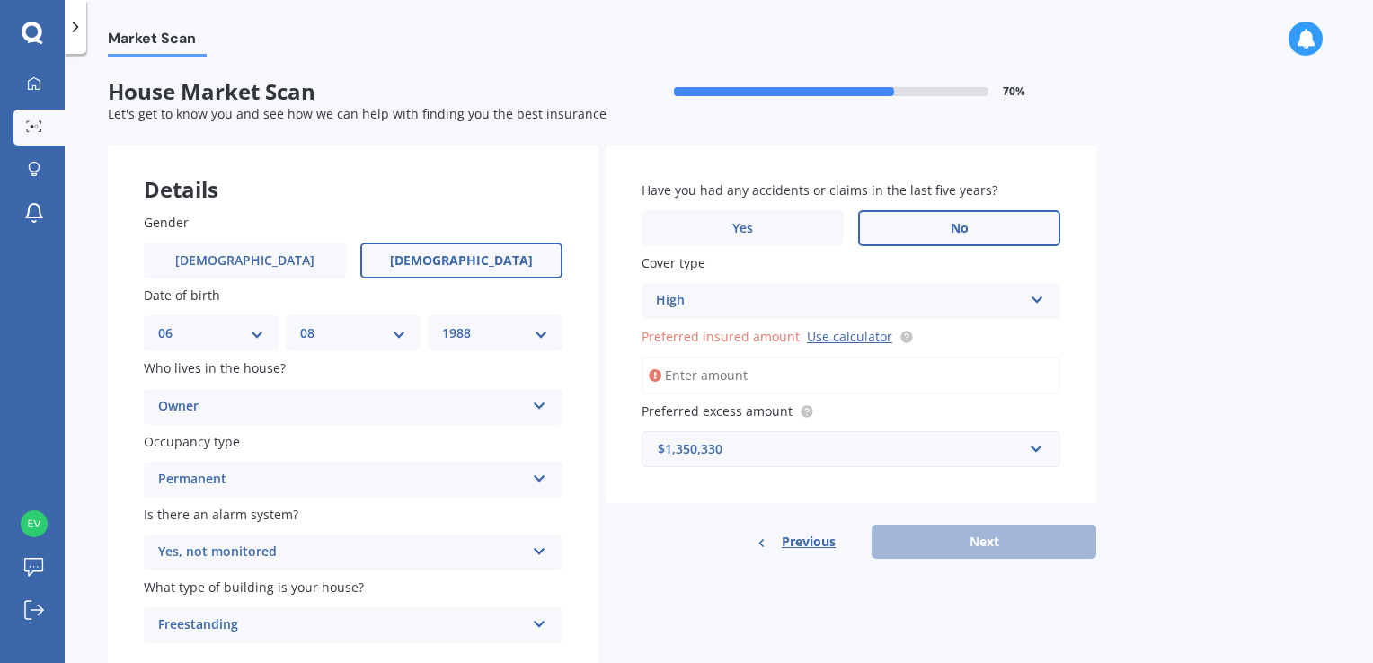
paste input "$1,350,330"
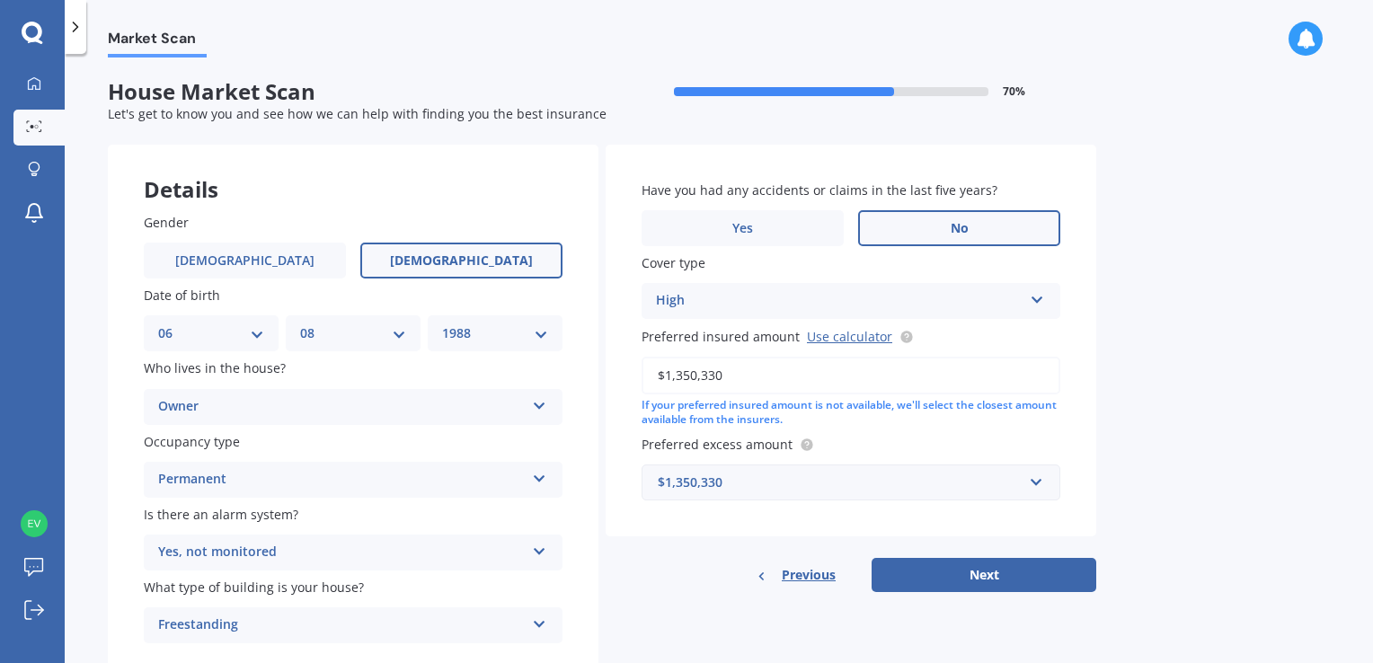
click at [667, 371] on input "$1,350,330" at bounding box center [850, 376] width 419 height 38
type input "$1,350,330"
click at [776, 474] on div "$1,350,330" at bounding box center [840, 483] width 365 height 20
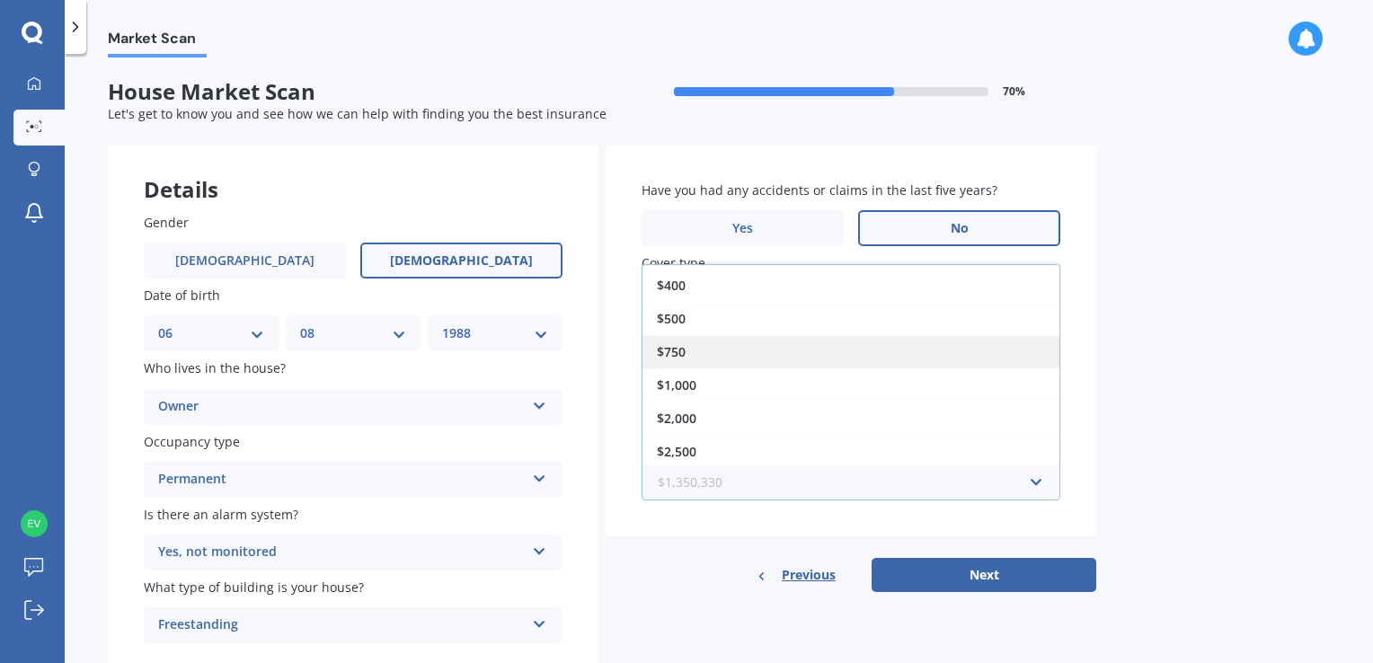
scroll to position [64, 0]
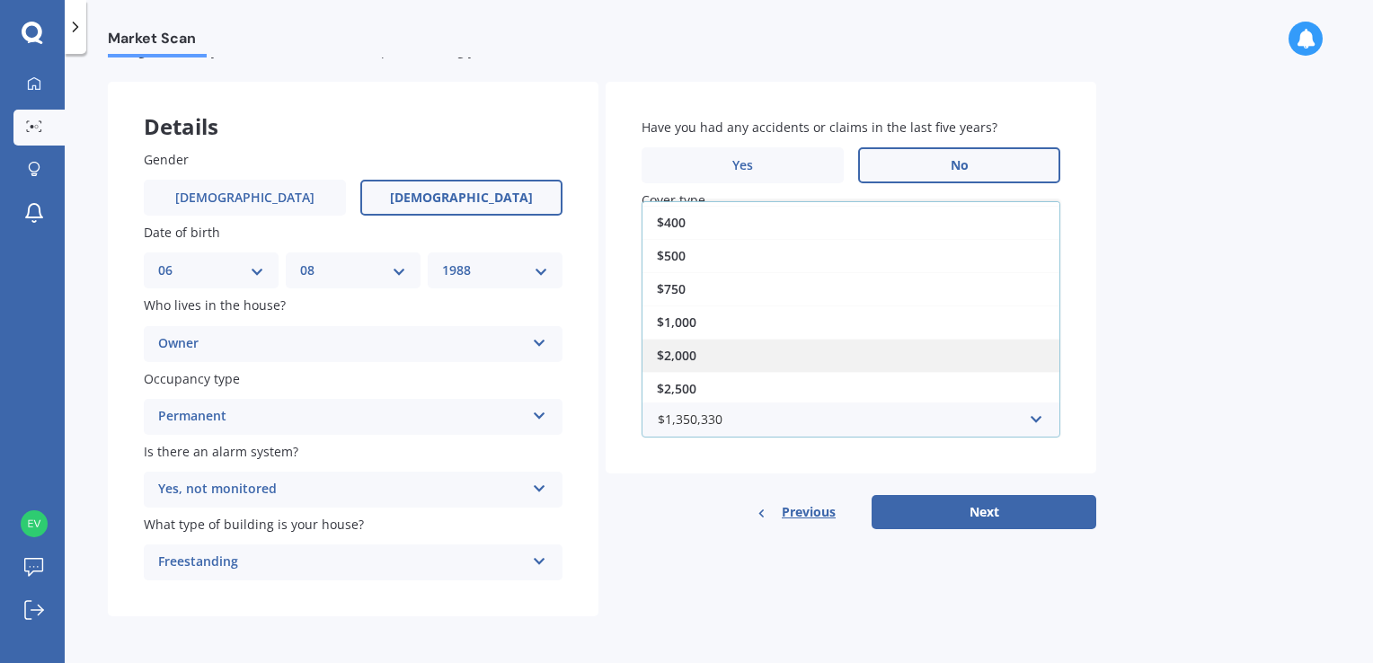
click at [708, 365] on div "$2,000" at bounding box center [850, 355] width 417 height 33
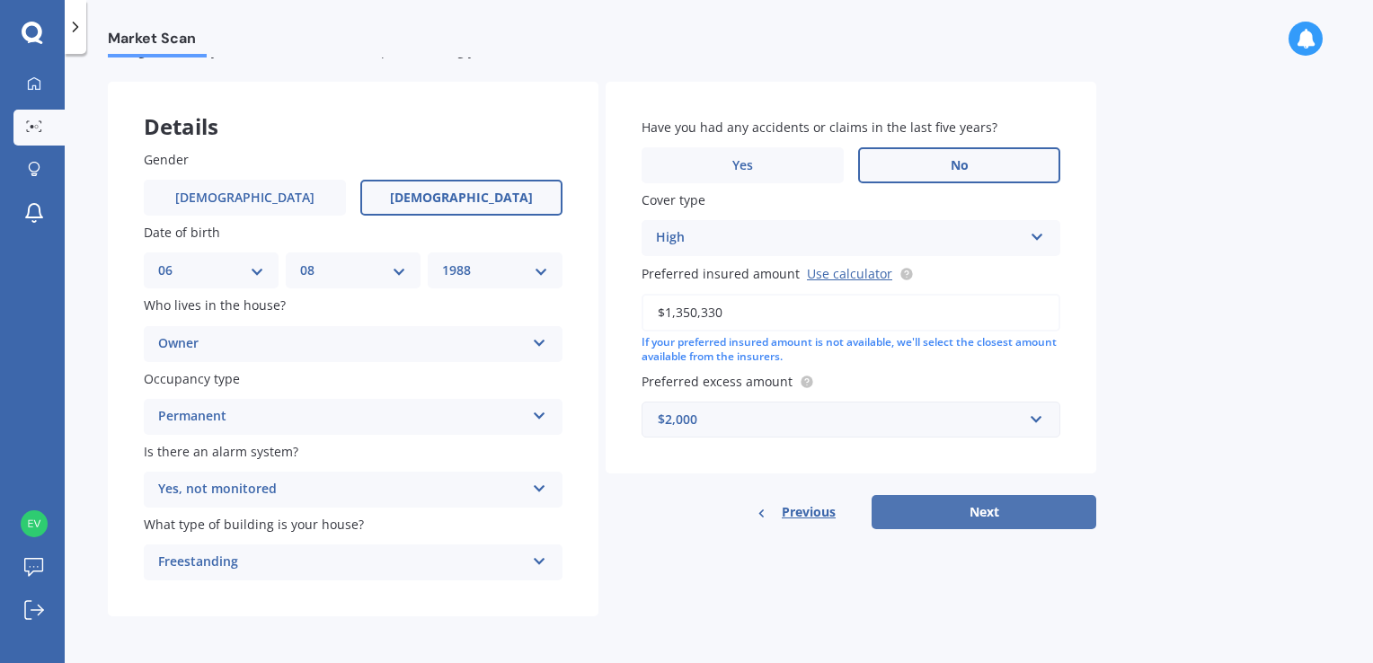
click at [950, 517] on button "Next" at bounding box center [983, 512] width 225 height 34
select select "06"
select select "08"
select select "1988"
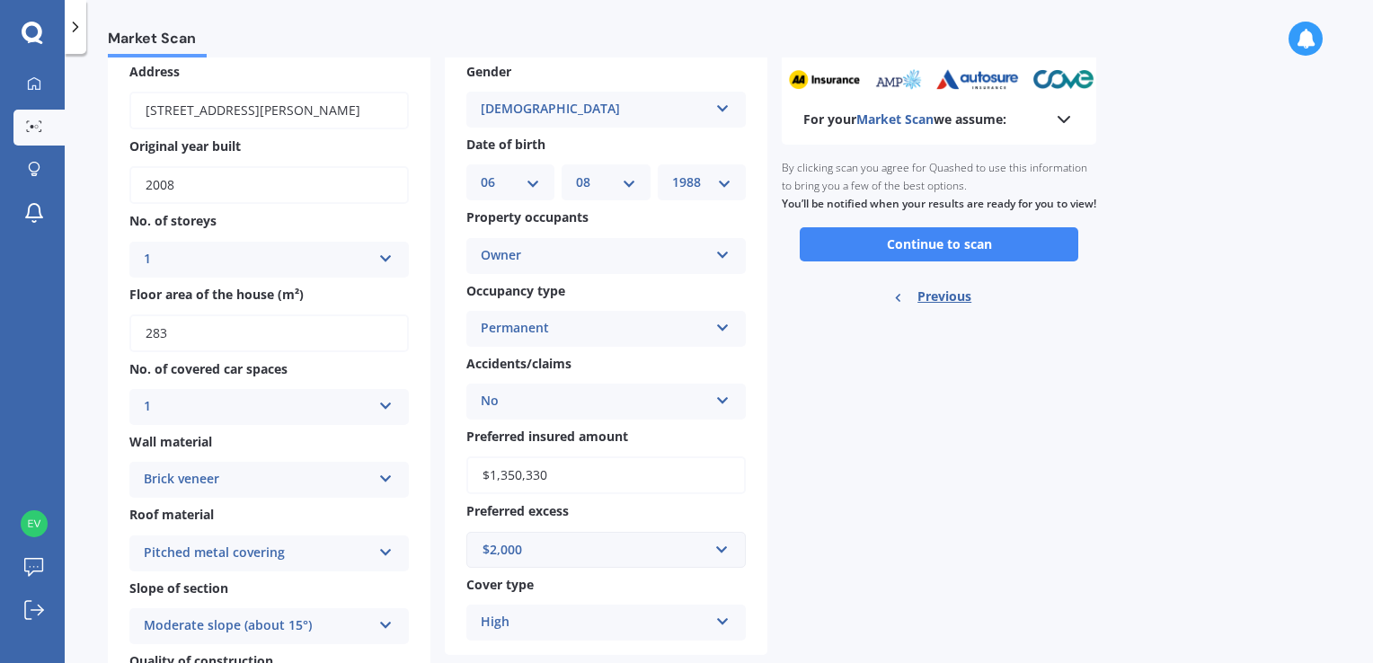
scroll to position [0, 0]
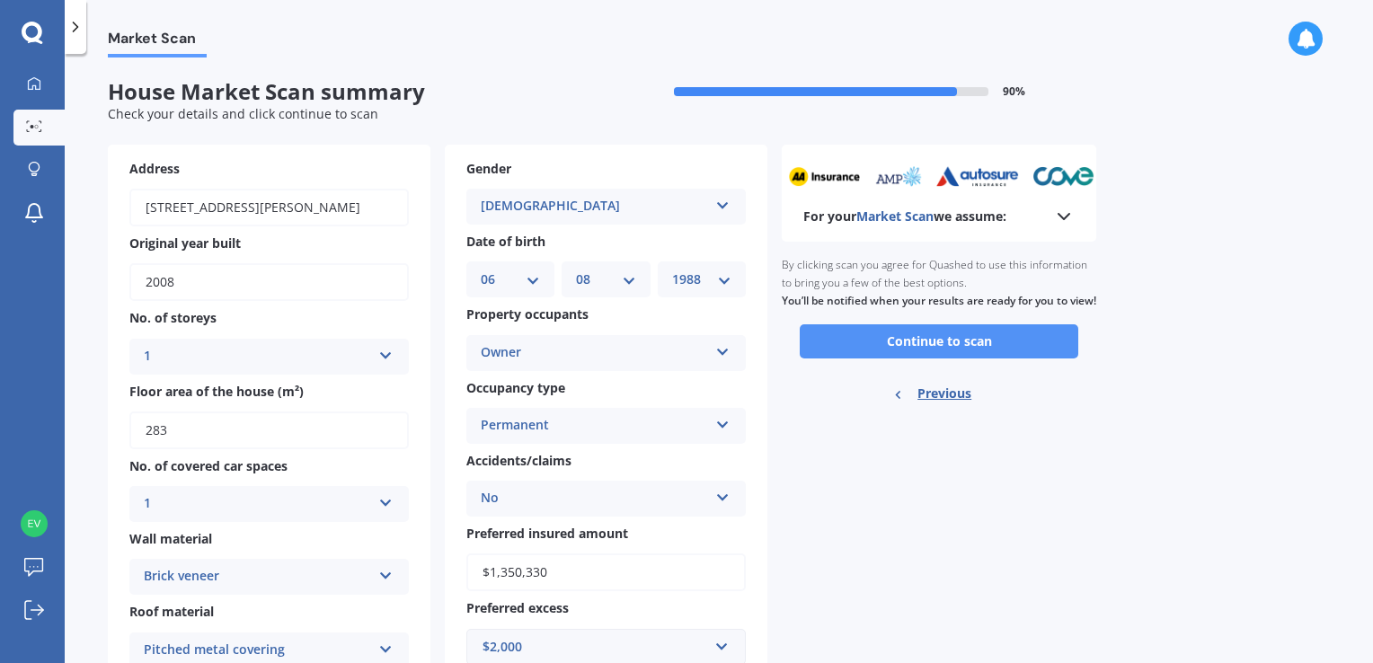
click at [969, 358] on button "Continue to scan" at bounding box center [938, 341] width 278 height 34
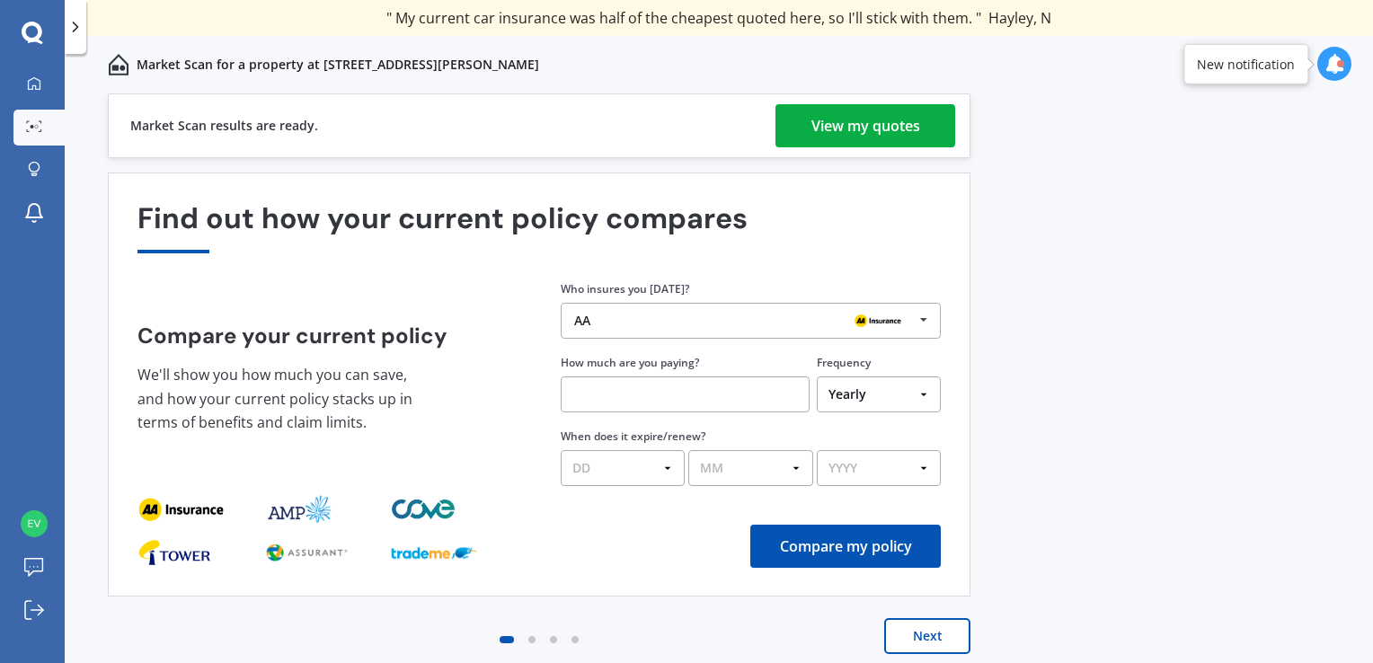
click at [878, 131] on div "View my quotes" at bounding box center [865, 125] width 109 height 43
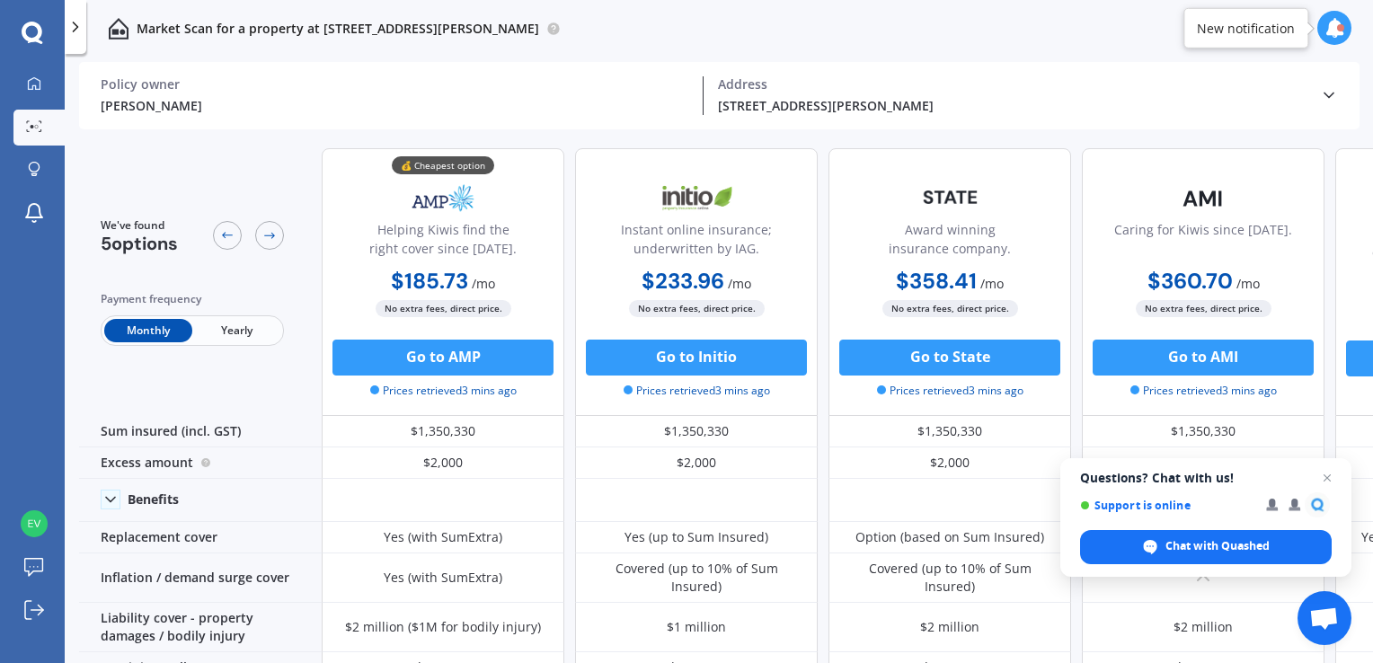
click at [248, 326] on span "Yearly" at bounding box center [236, 330] width 88 height 23
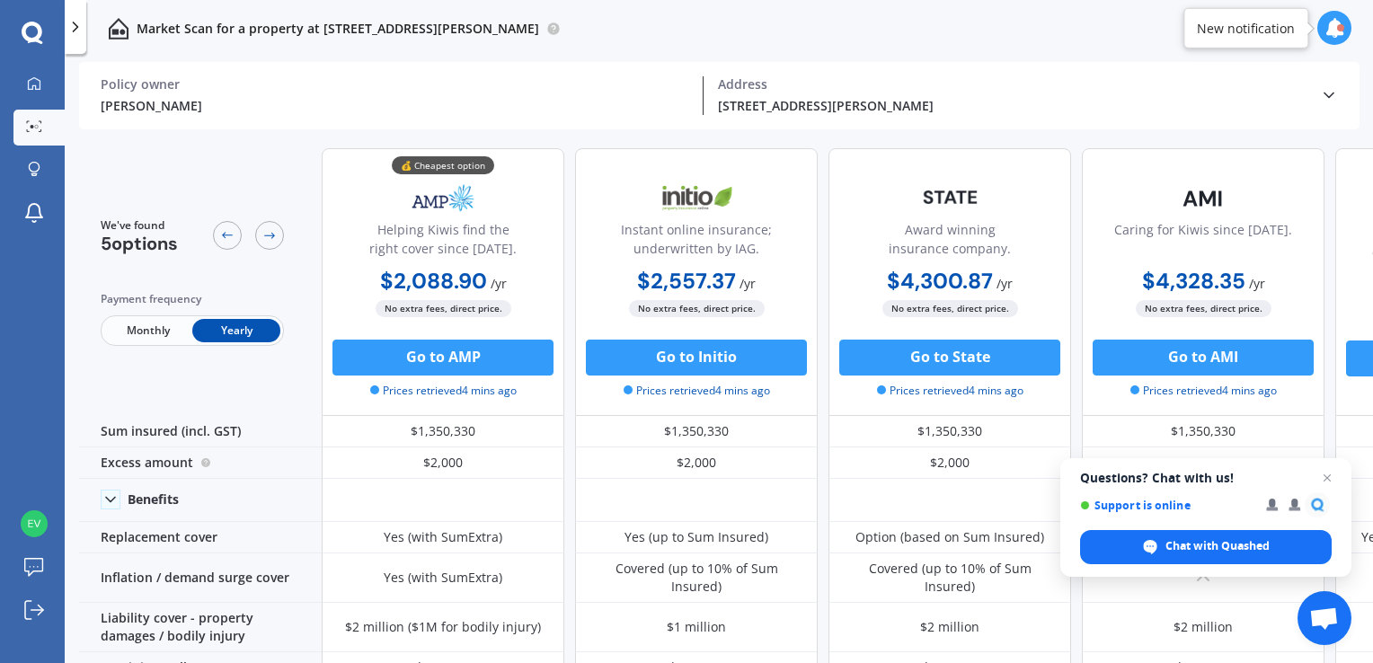
click at [159, 325] on span "Monthly" at bounding box center [148, 330] width 88 height 23
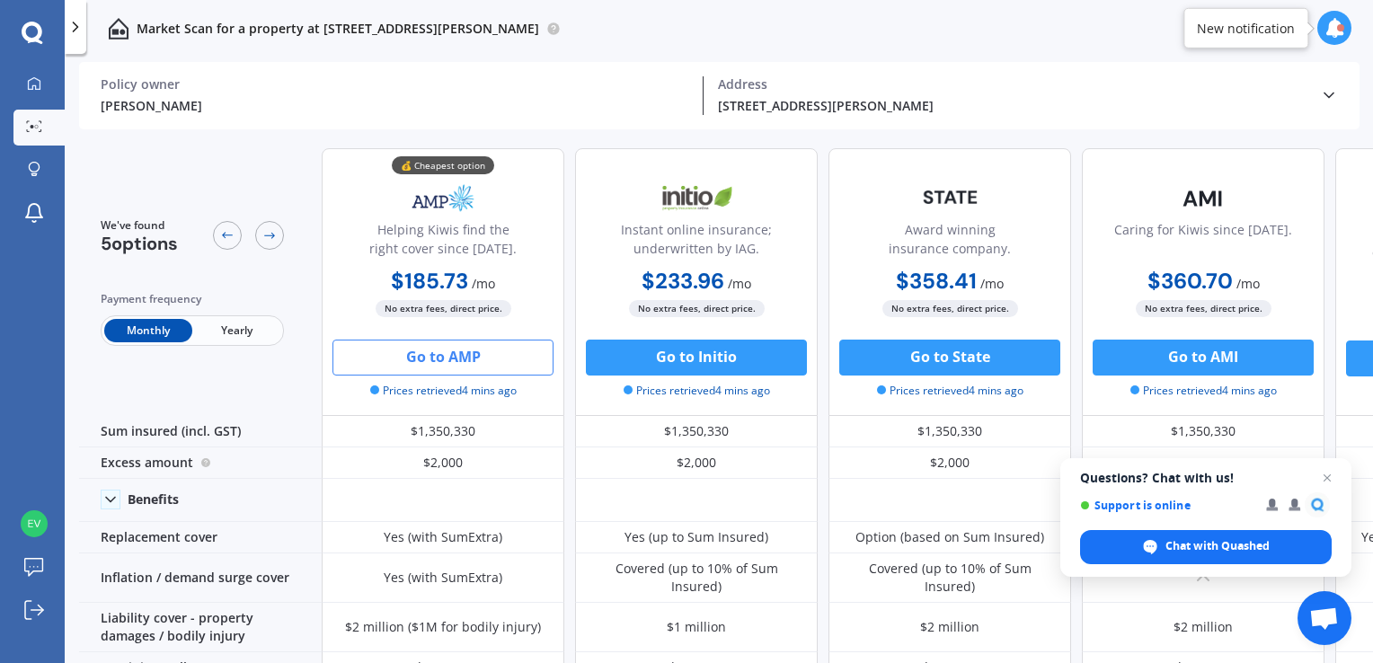
click at [414, 358] on button "Go to AMP" at bounding box center [442, 358] width 221 height 36
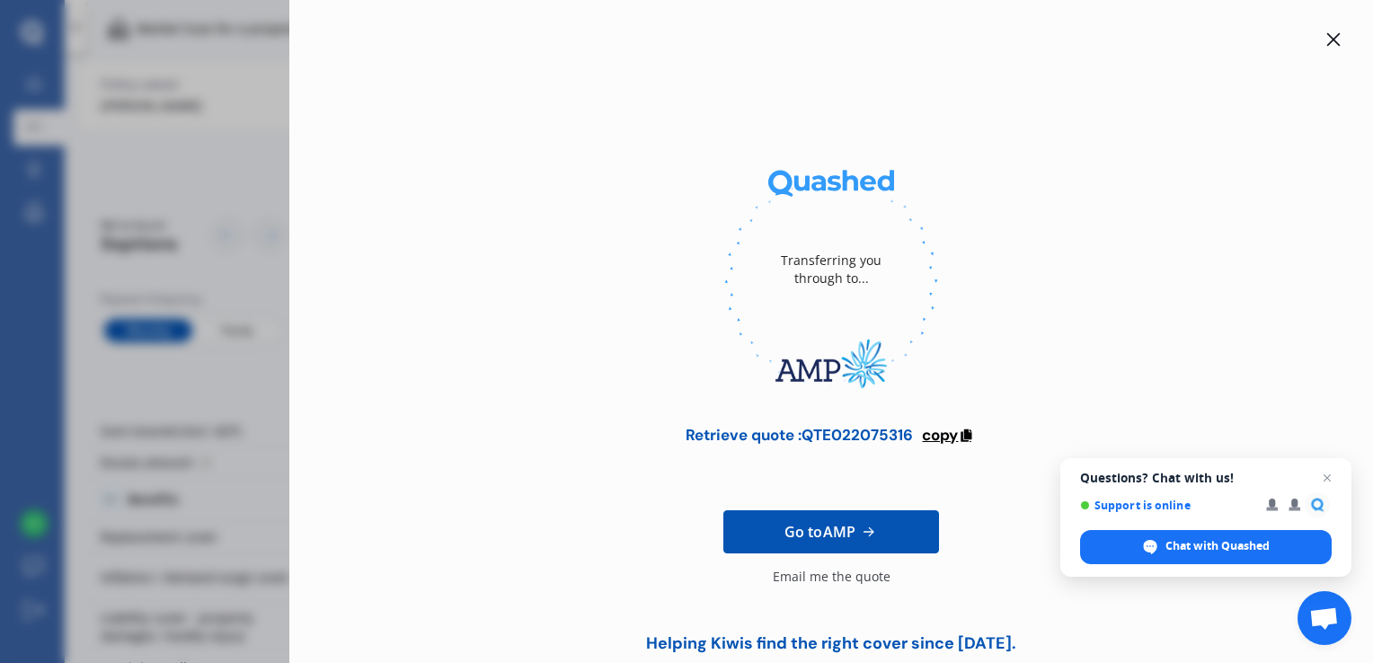
click at [948, 433] on span "copy" at bounding box center [940, 435] width 36 height 20
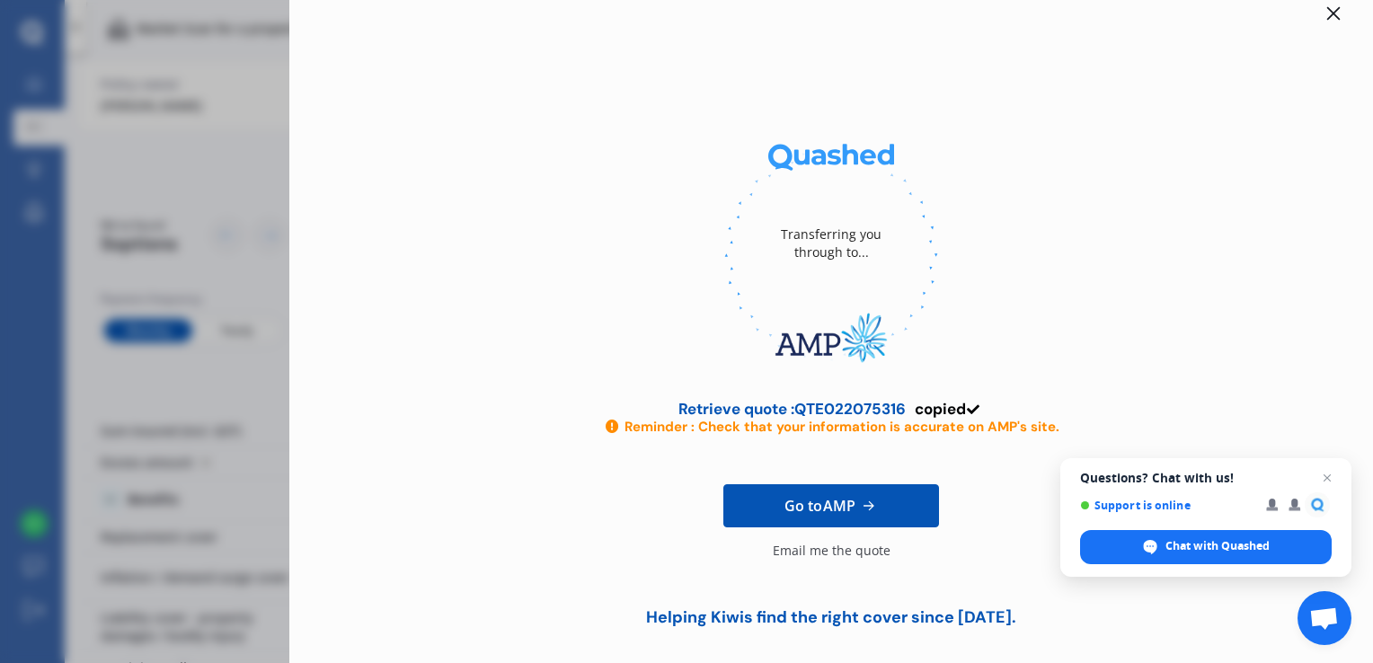
scroll to position [40, 0]
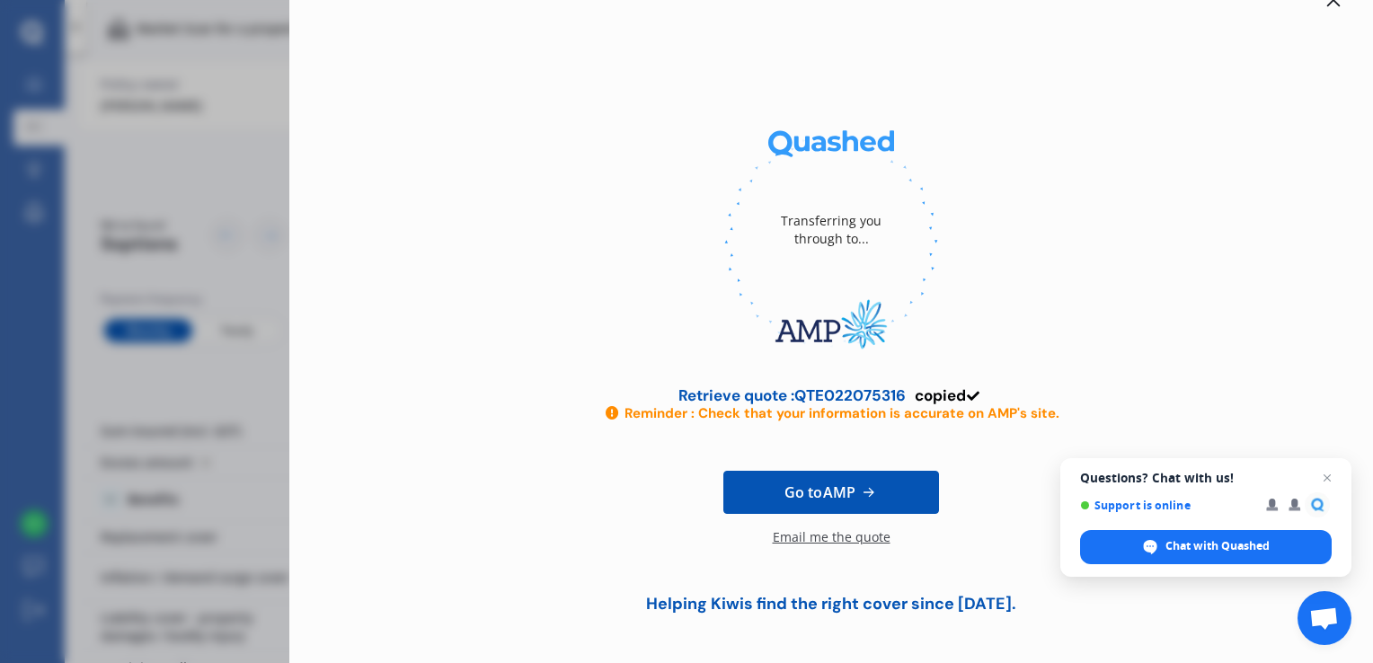
click at [832, 542] on div "Email me the quote" at bounding box center [832, 546] width 118 height 36
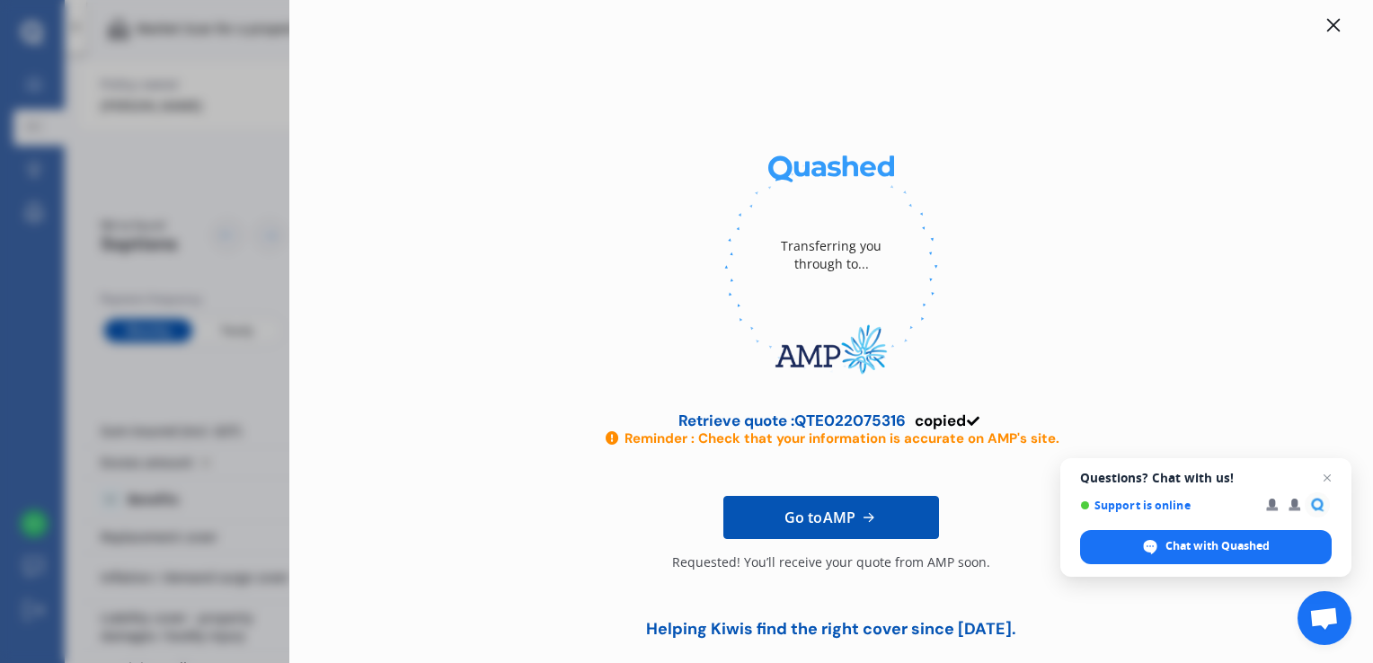
scroll to position [0, 0]
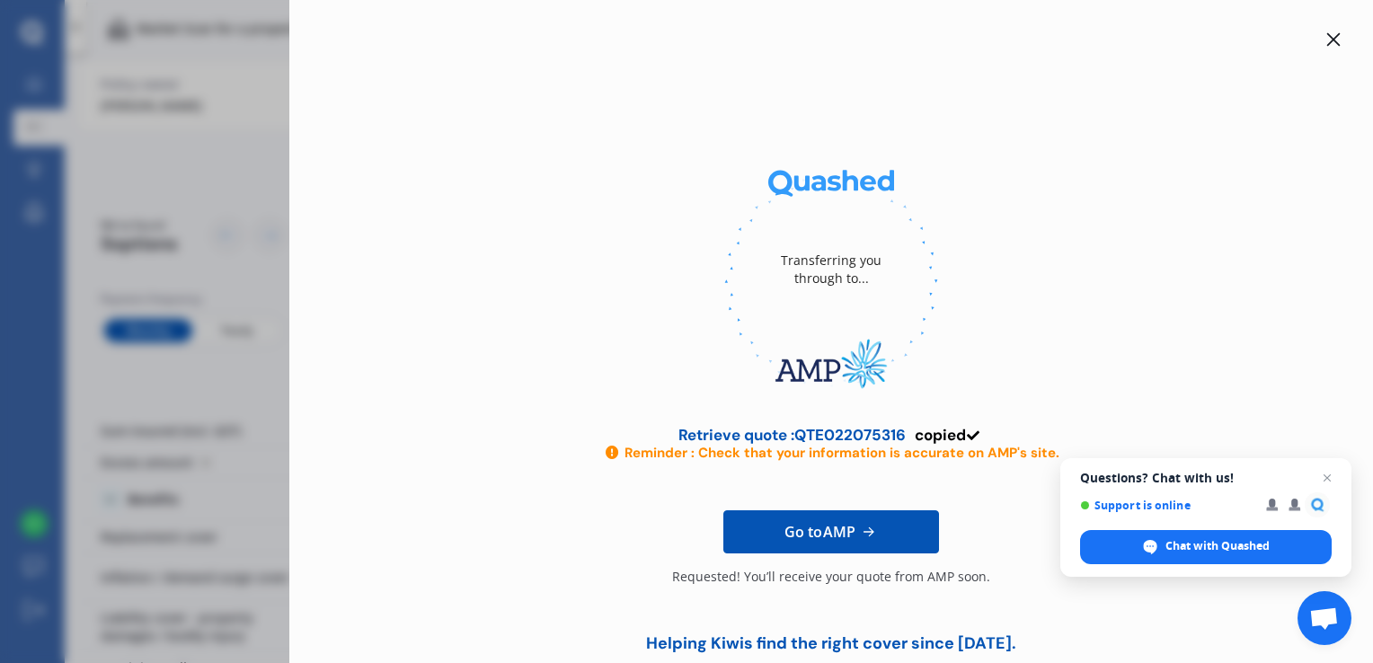
click at [1326, 46] on icon at bounding box center [1333, 39] width 14 height 14
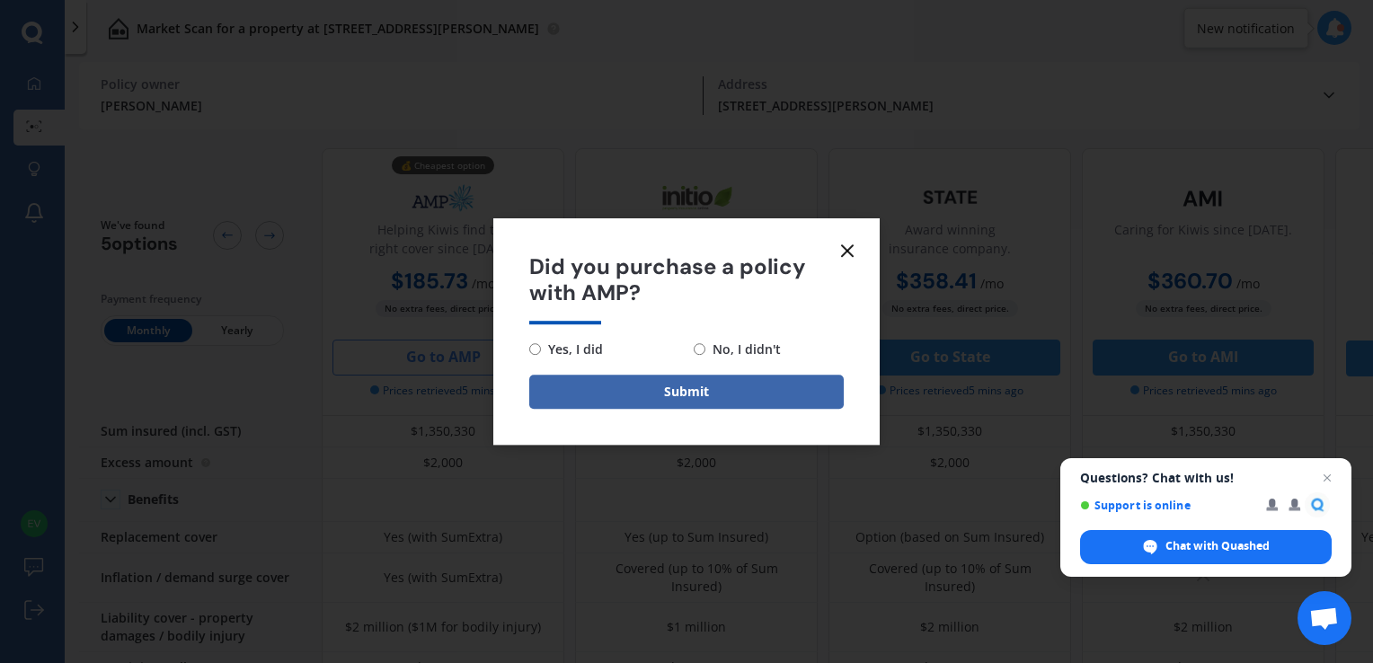
click at [719, 354] on span "No, I didn't" at bounding box center [742, 350] width 75 height 22
click at [705, 354] on input "No, I didn't" at bounding box center [699, 349] width 12 height 12
radio input "true"
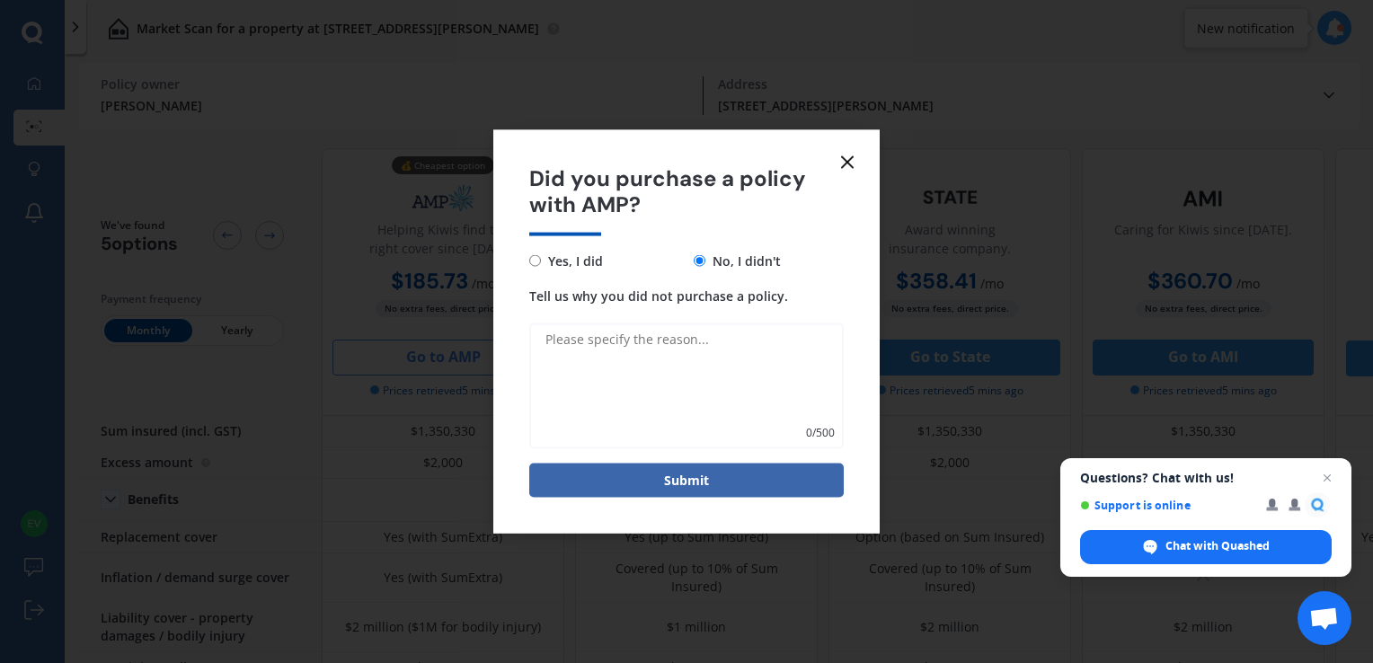
click at [846, 167] on icon at bounding box center [847, 163] width 22 height 22
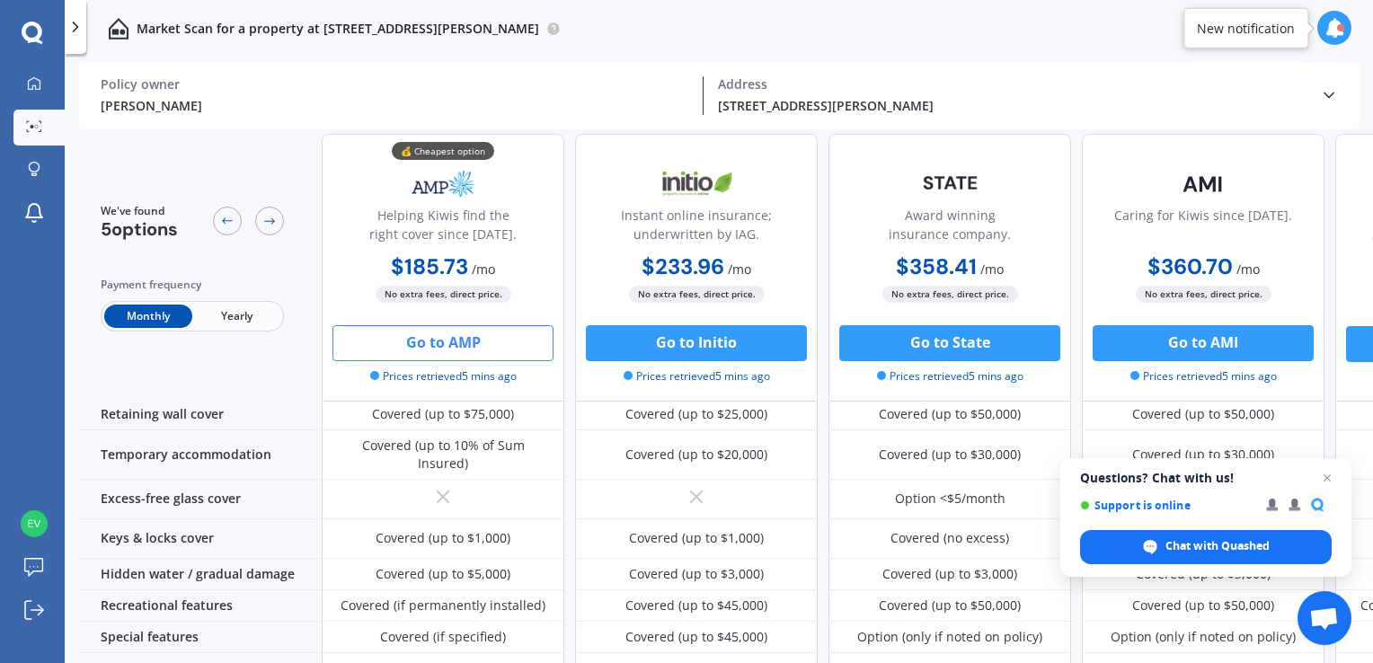
scroll to position [212, 0]
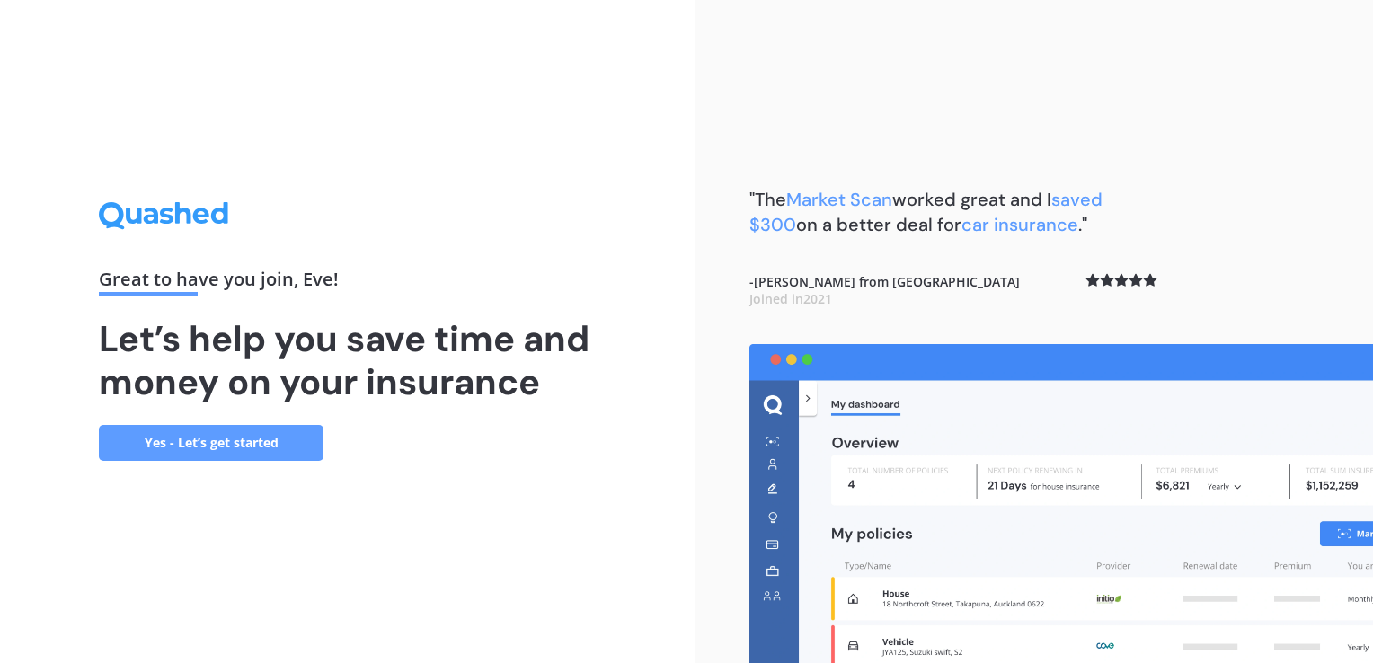
click at [250, 438] on link "Yes - Let’s get started" at bounding box center [211, 443] width 225 height 36
